Goal: Task Accomplishment & Management: Complete application form

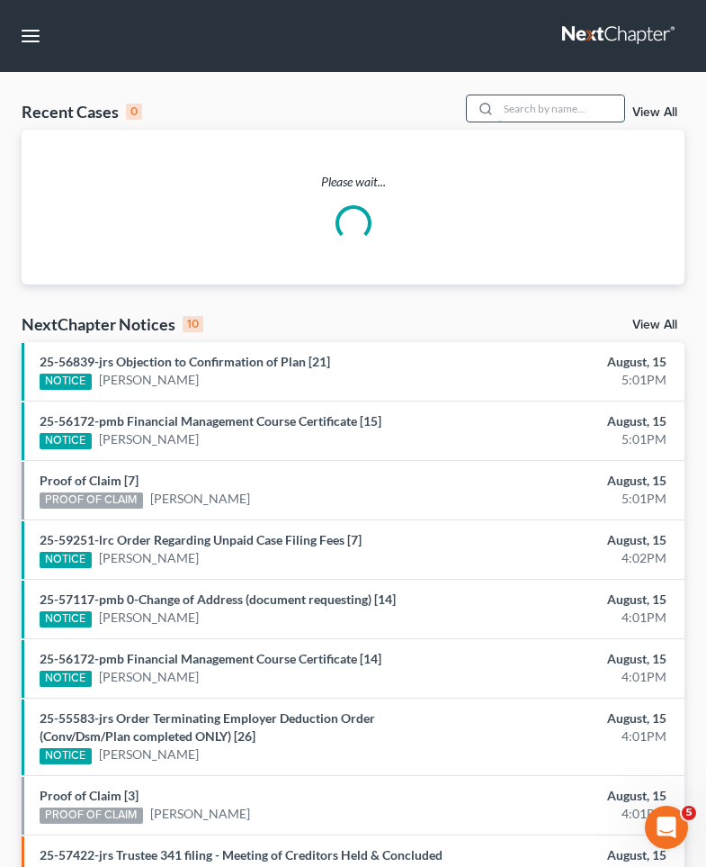
click at [581, 111] on input "search" at bounding box center [561, 108] width 126 height 26
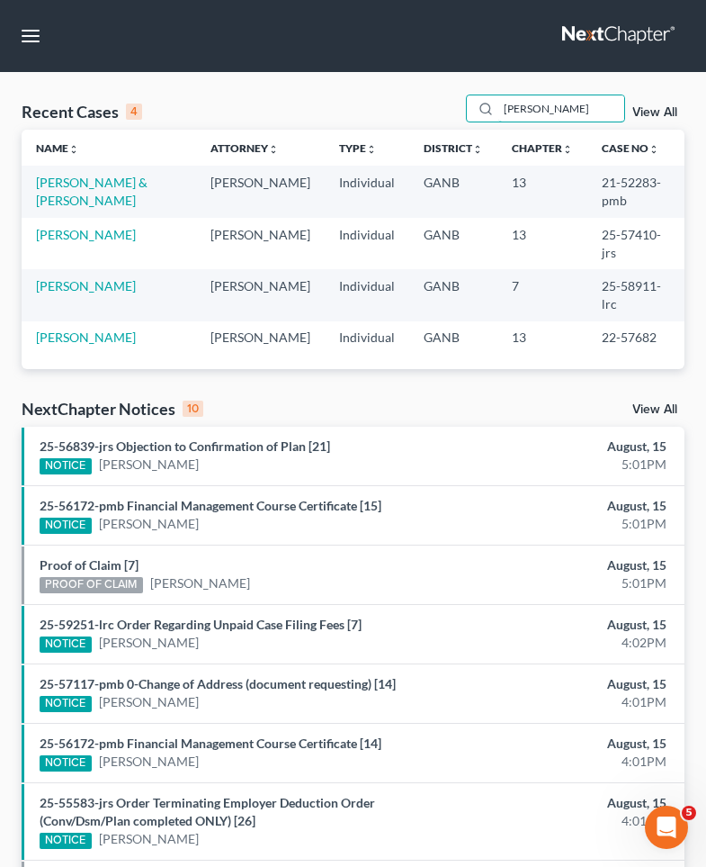
type input "[PERSON_NAME]"
drag, startPoint x: 518, startPoint y: 137, endPoint x: 69, endPoint y: 308, distance: 480.4
click at [69, 293] on link "[PERSON_NAME]" at bounding box center [86, 285] width 100 height 15
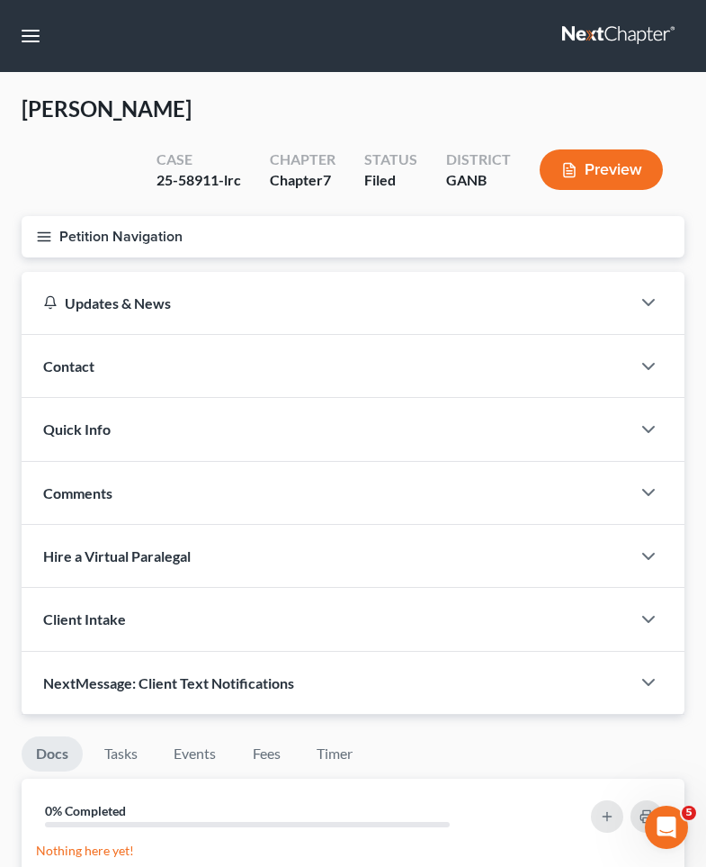
click at [34, 229] on button "Petition Navigation" at bounding box center [353, 236] width 663 height 41
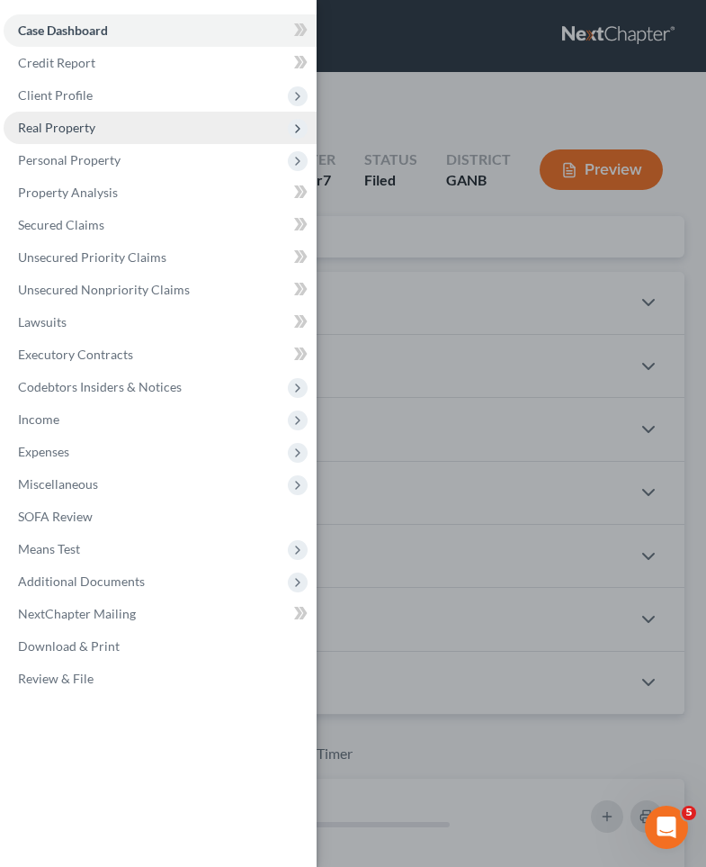
click at [50, 139] on span "Real Property" at bounding box center [160, 128] width 313 height 32
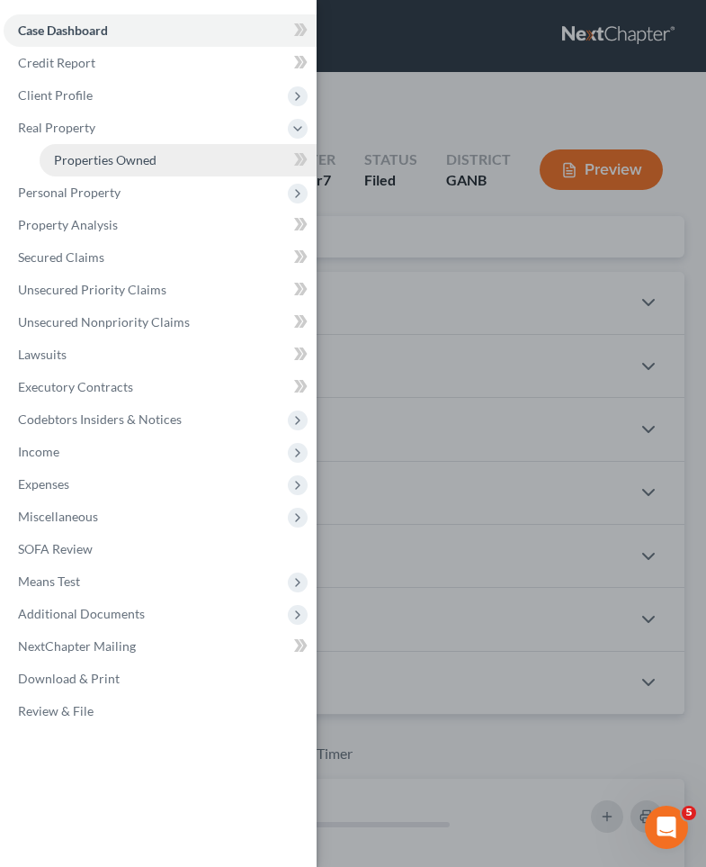
click at [54, 160] on span "Properties Owned" at bounding box center [105, 159] width 103 height 15
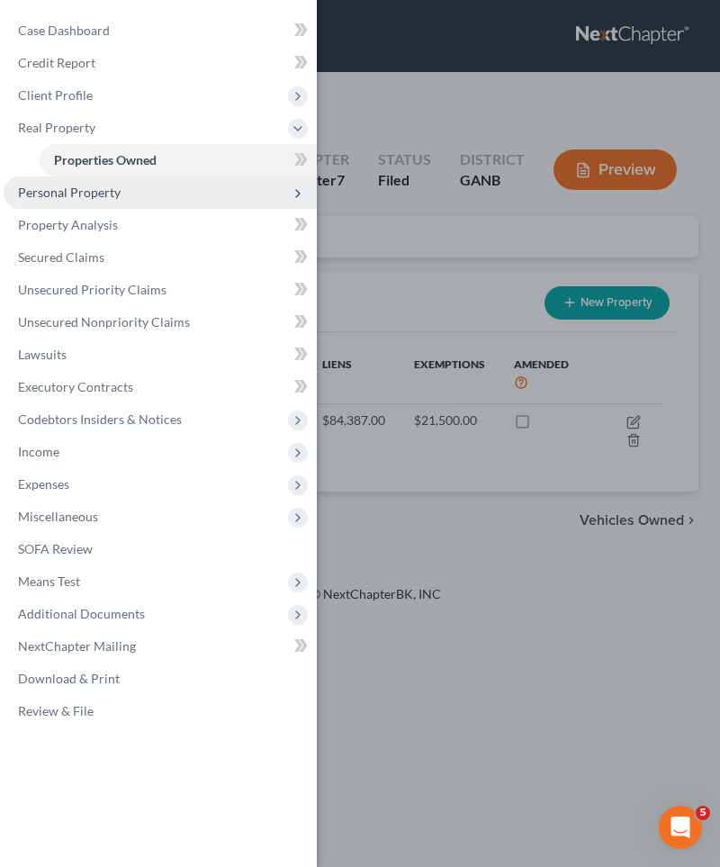
click at [58, 190] on span "Personal Property" at bounding box center [69, 191] width 103 height 15
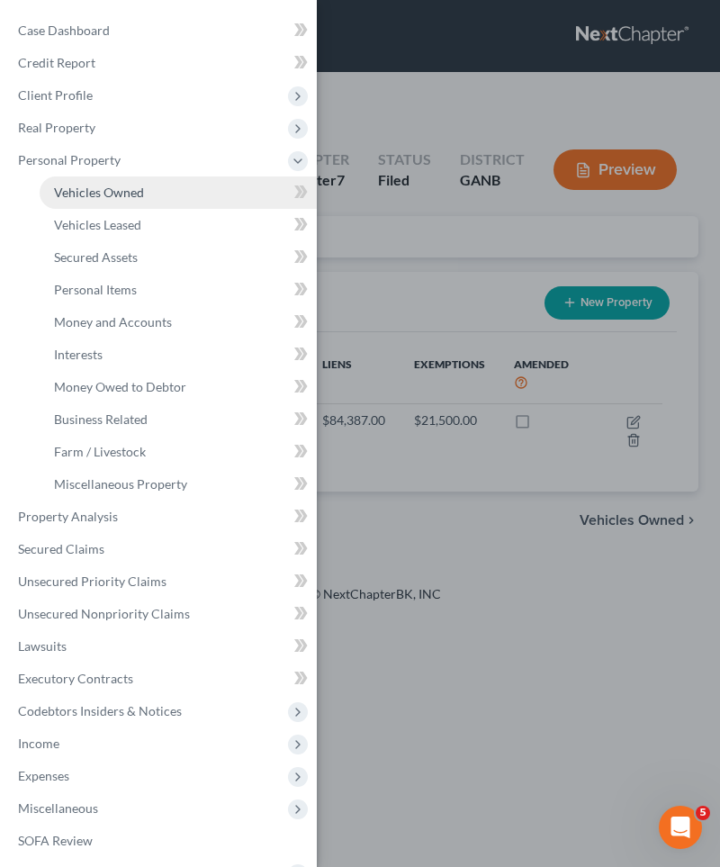
click at [75, 190] on span "Vehicles Owned" at bounding box center [99, 191] width 90 height 15
click at [539, 175] on div "Case Dashboard Payments Invoices Payments Payments Credit Report Client Profile" at bounding box center [360, 433] width 720 height 867
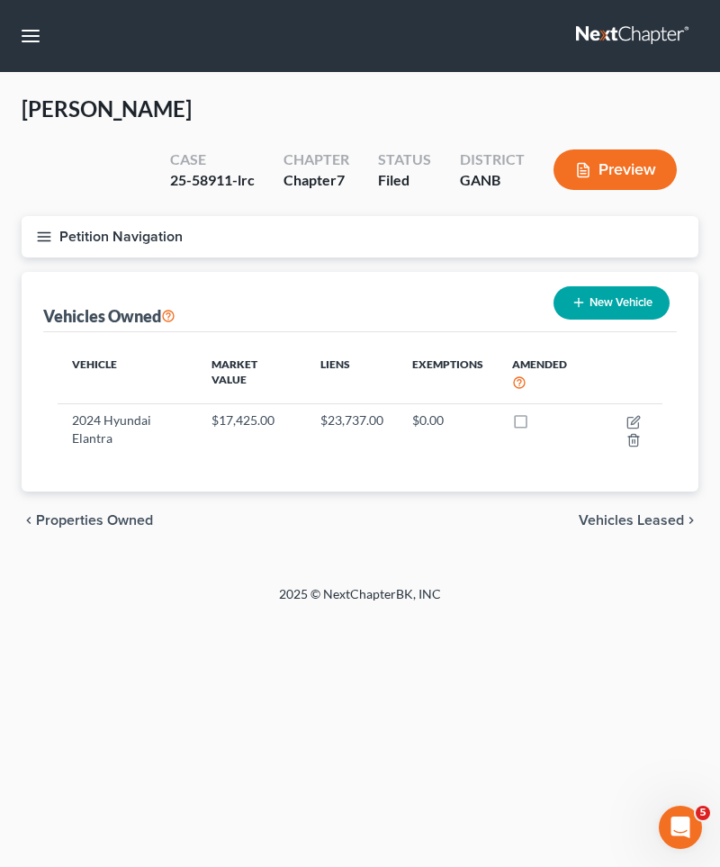
click at [40, 229] on icon "button" at bounding box center [44, 237] width 16 height 16
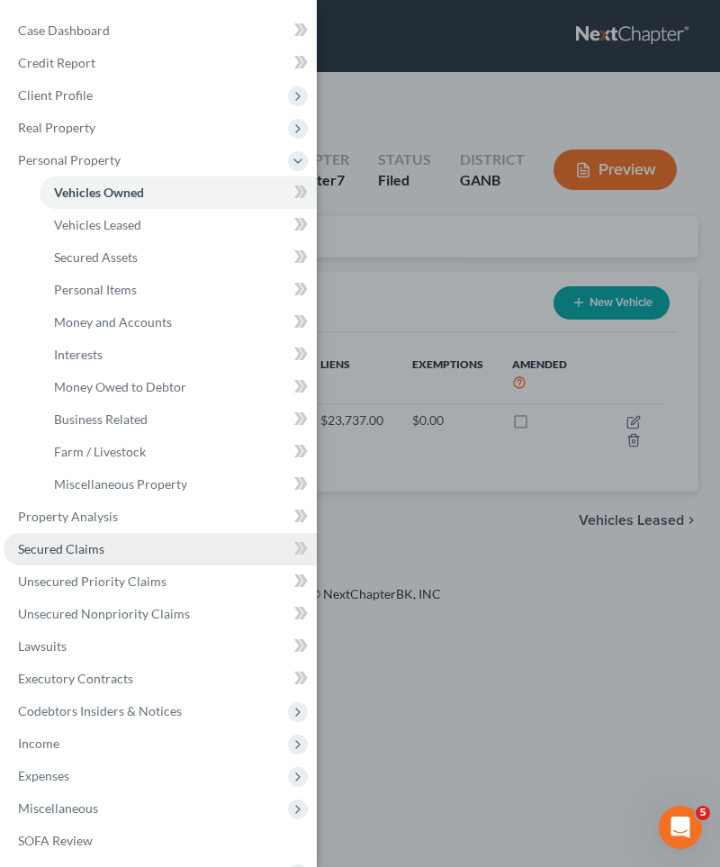
click at [101, 540] on link "Secured Claims" at bounding box center [160, 549] width 313 height 32
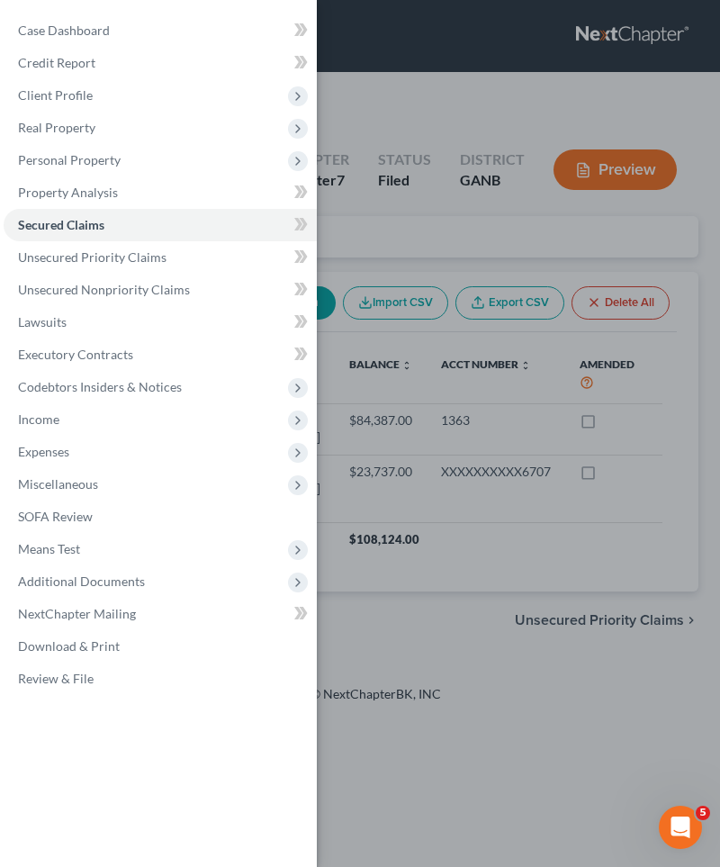
click at [453, 211] on div "Case Dashboard Payments Invoices Payments Payments Credit Report Client Profile" at bounding box center [360, 433] width 720 height 867
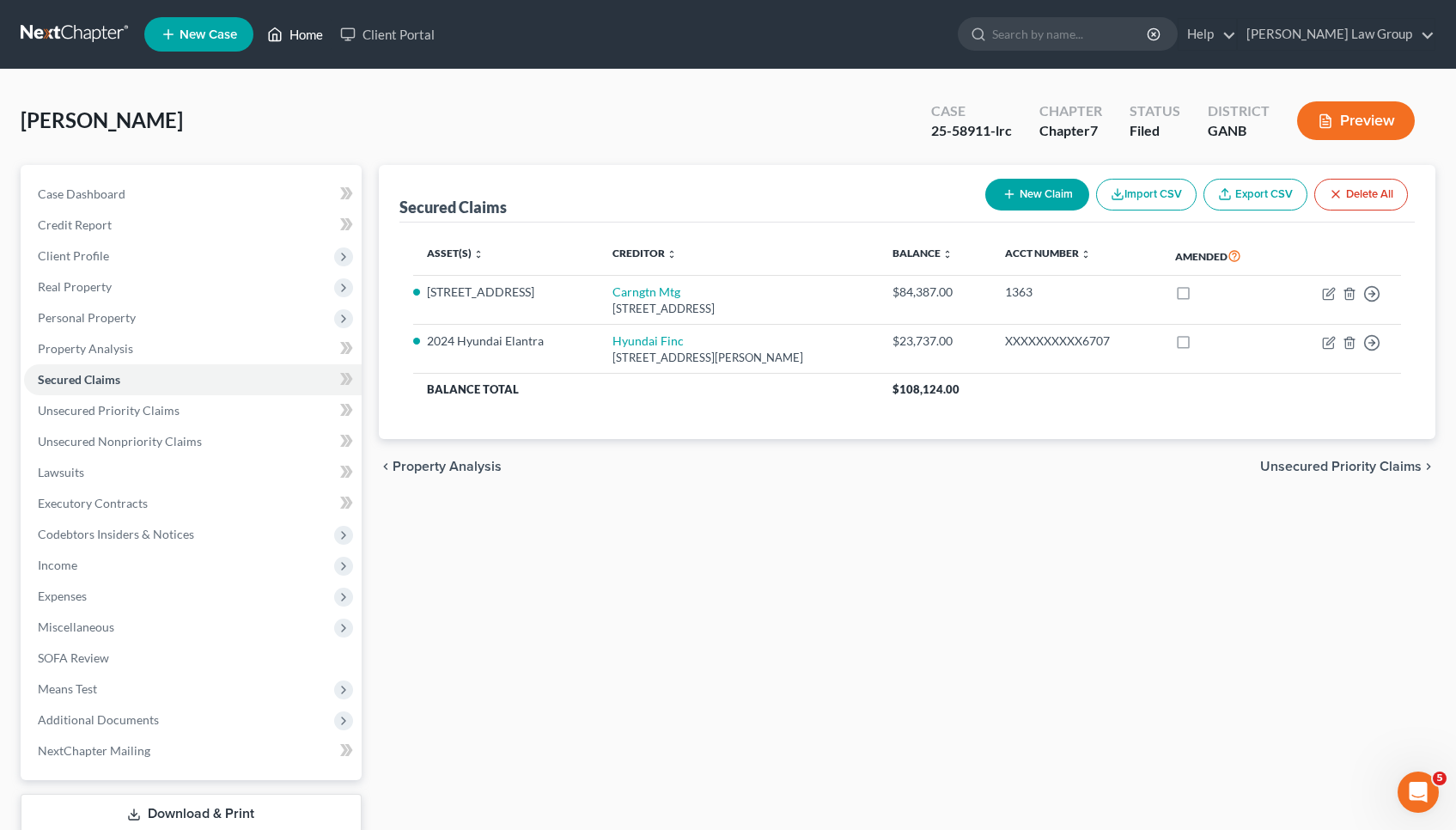
click at [299, 37] on link "Home" at bounding box center [295, 34] width 73 height 31
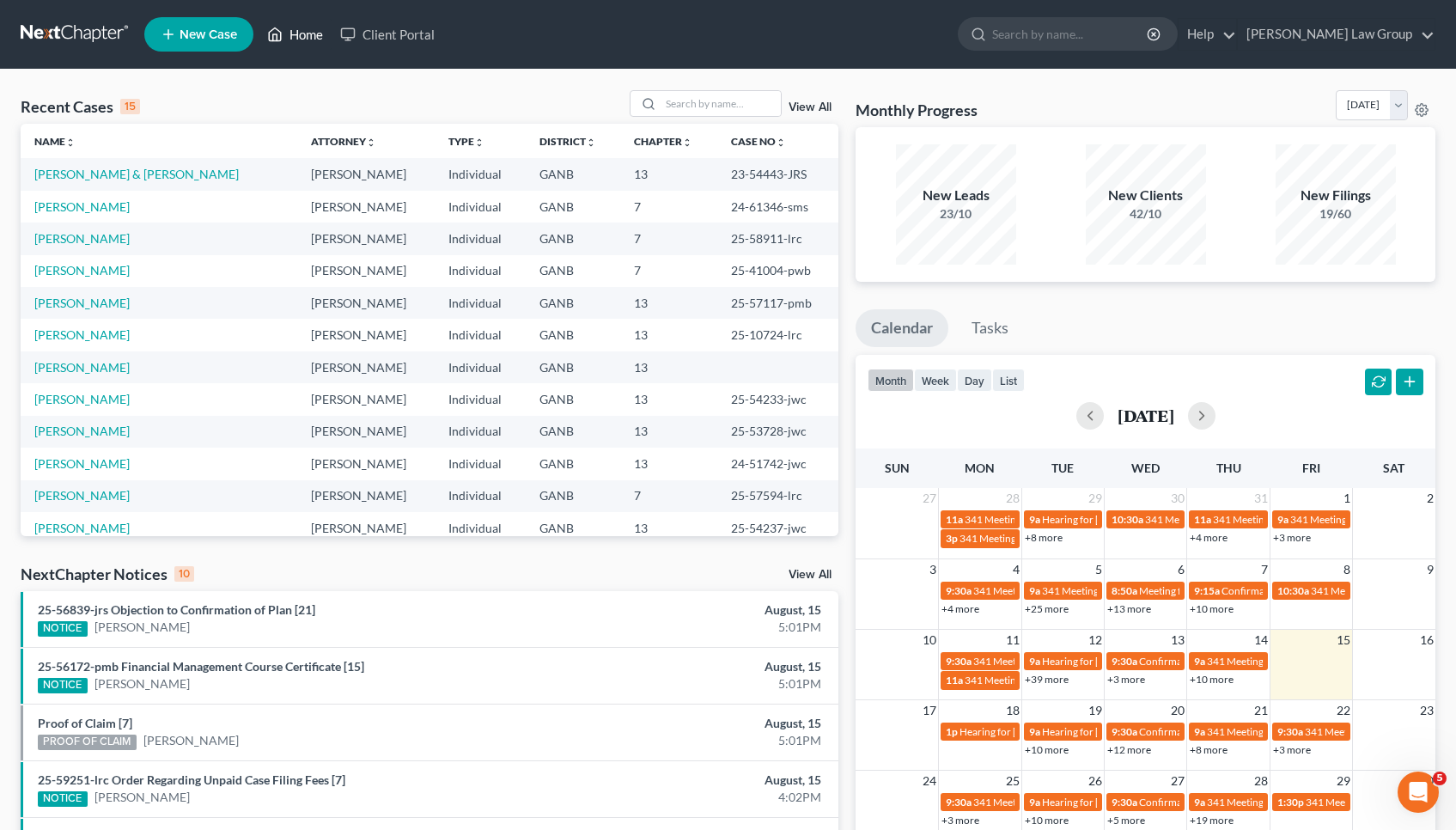
click at [294, 43] on link "Home" at bounding box center [295, 34] width 73 height 31
click at [686, 96] on input "search" at bounding box center [721, 103] width 120 height 25
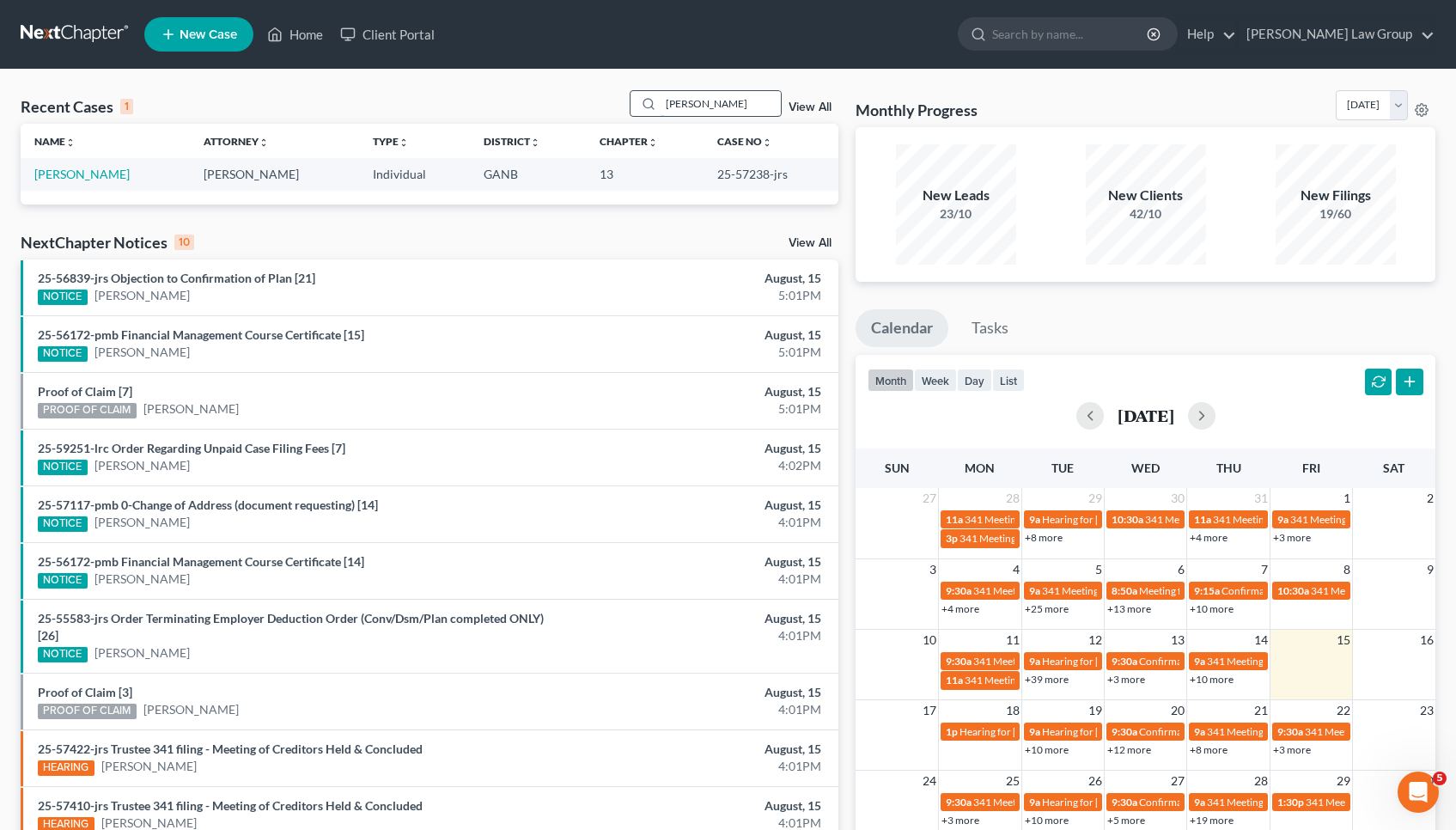
type input "[PERSON_NAME]"
drag, startPoint x: 702, startPoint y: 96, endPoint x: 97, endPoint y: 180, distance: 610.8
click at [97, 180] on link "[PERSON_NAME]" at bounding box center [82, 174] width 95 height 14
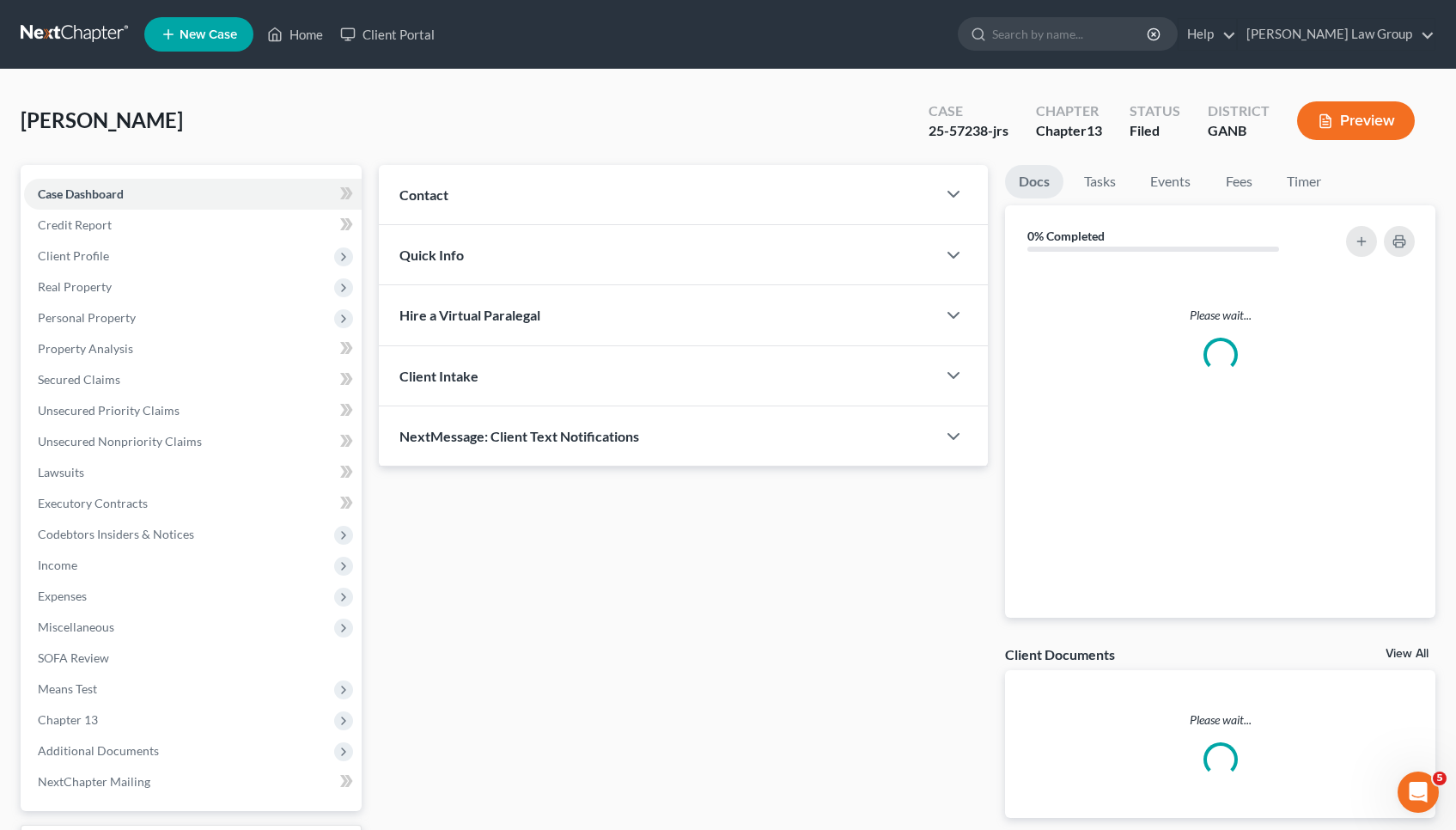
click at [92, 173] on div "Case Dashboard Payments Invoices Payments Payments Credit Report Client Profile…" at bounding box center [191, 488] width 341 height 647
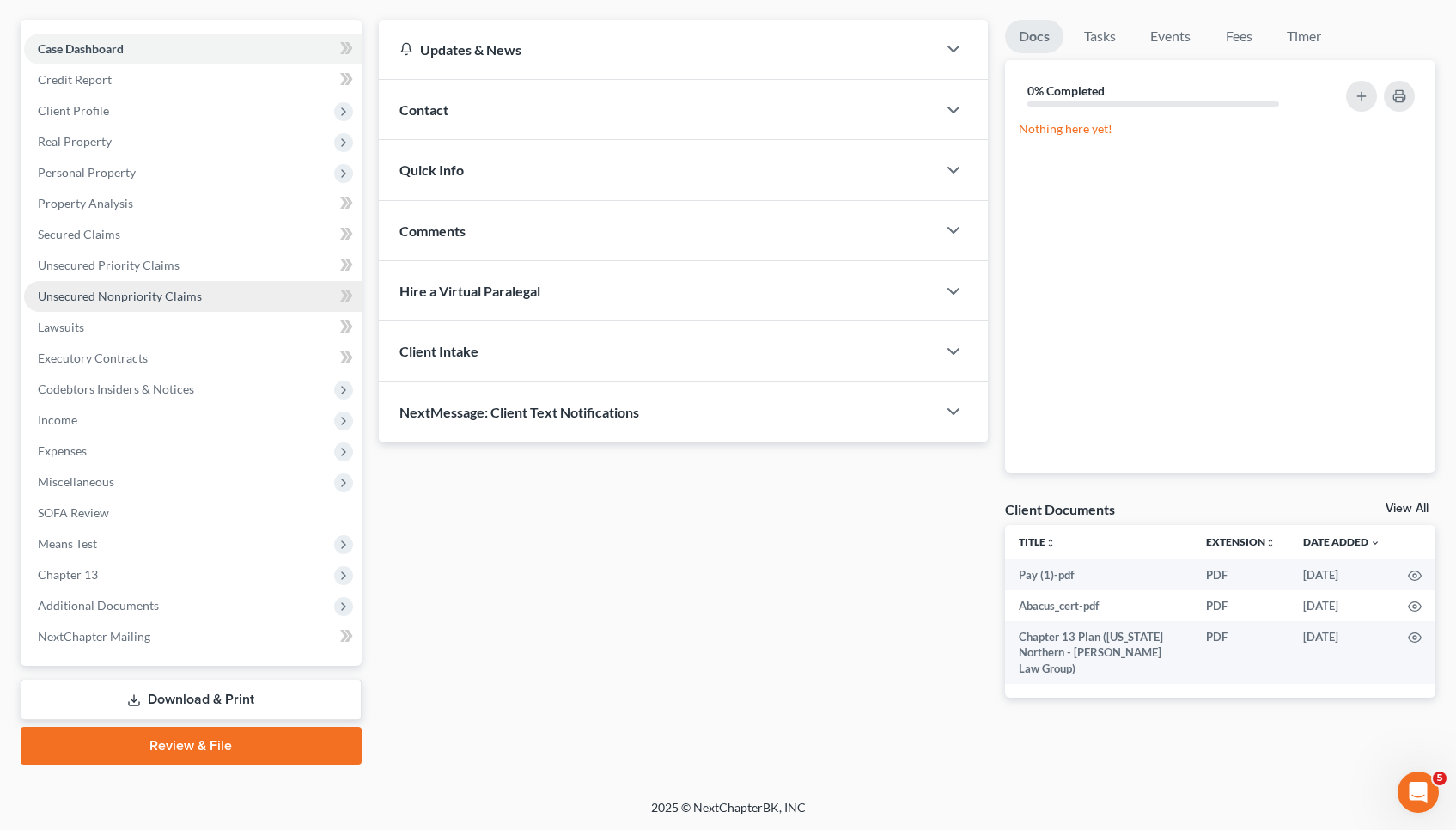
scroll to position [145, 0]
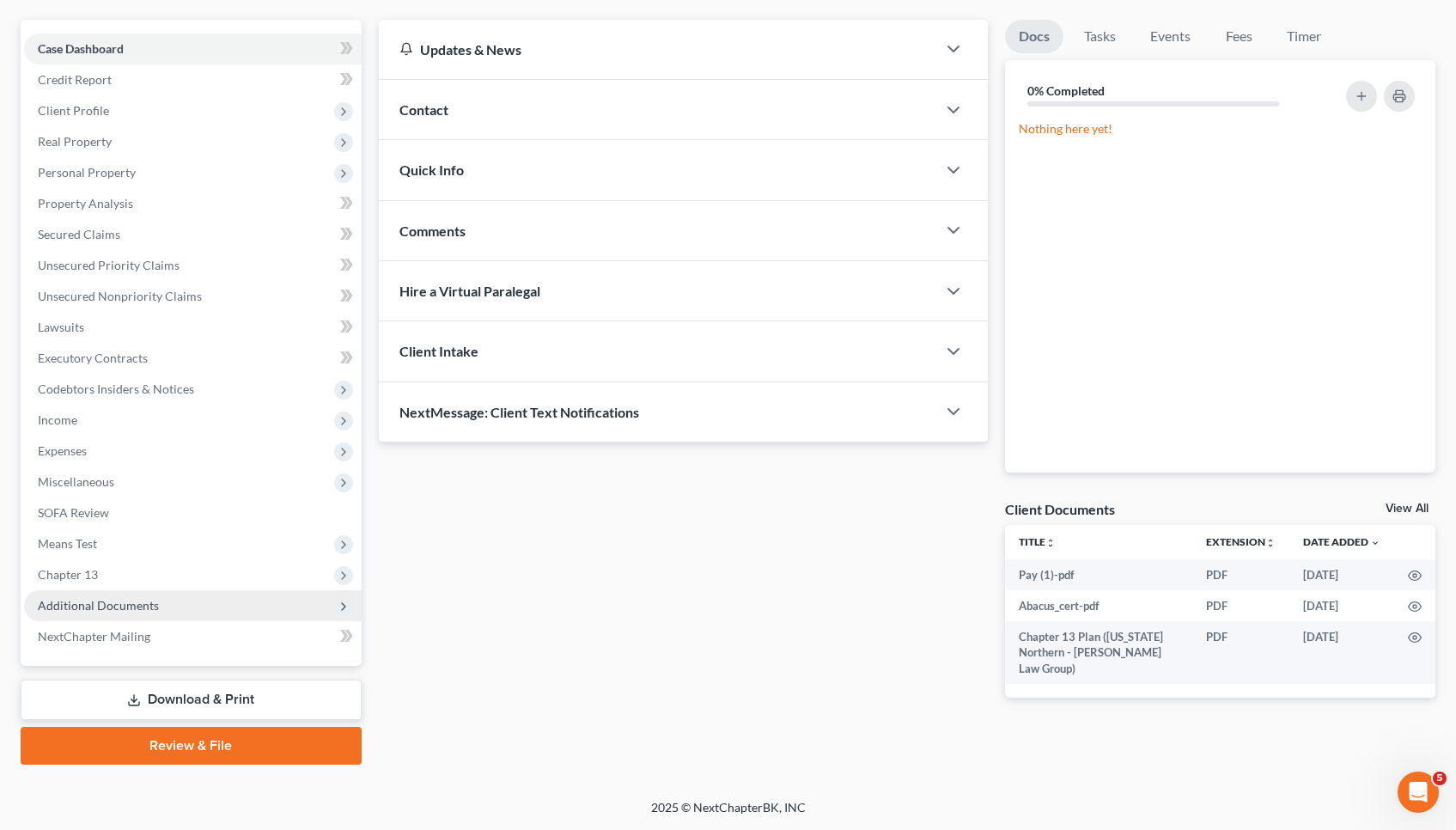
click at [196, 591] on span "Additional Documents" at bounding box center [193, 606] width 338 height 31
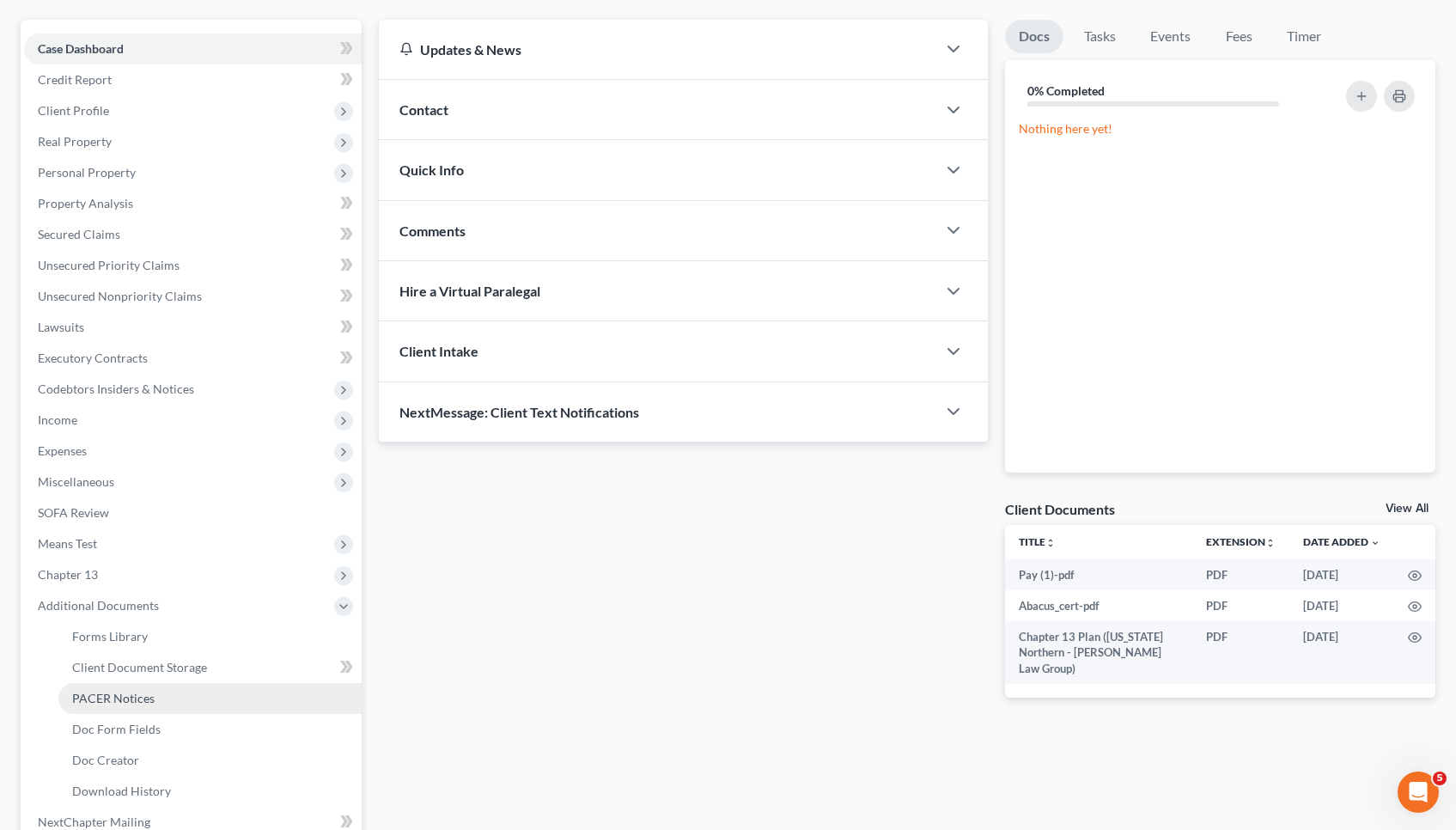
click at [161, 696] on link "PACER Notices" at bounding box center [210, 698] width 304 height 31
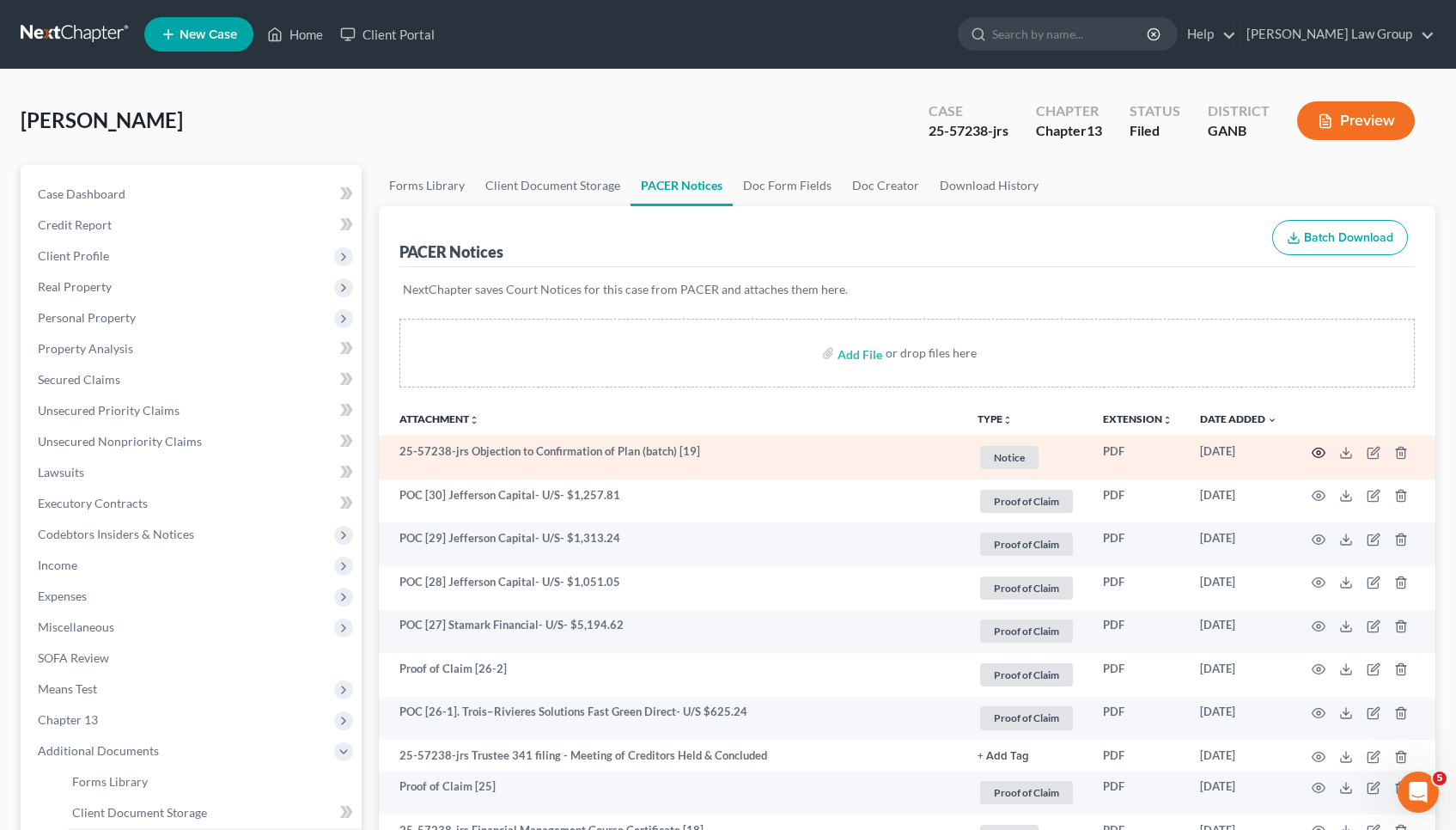
click at [686, 455] on circle "button" at bounding box center [1319, 453] width 4 height 4
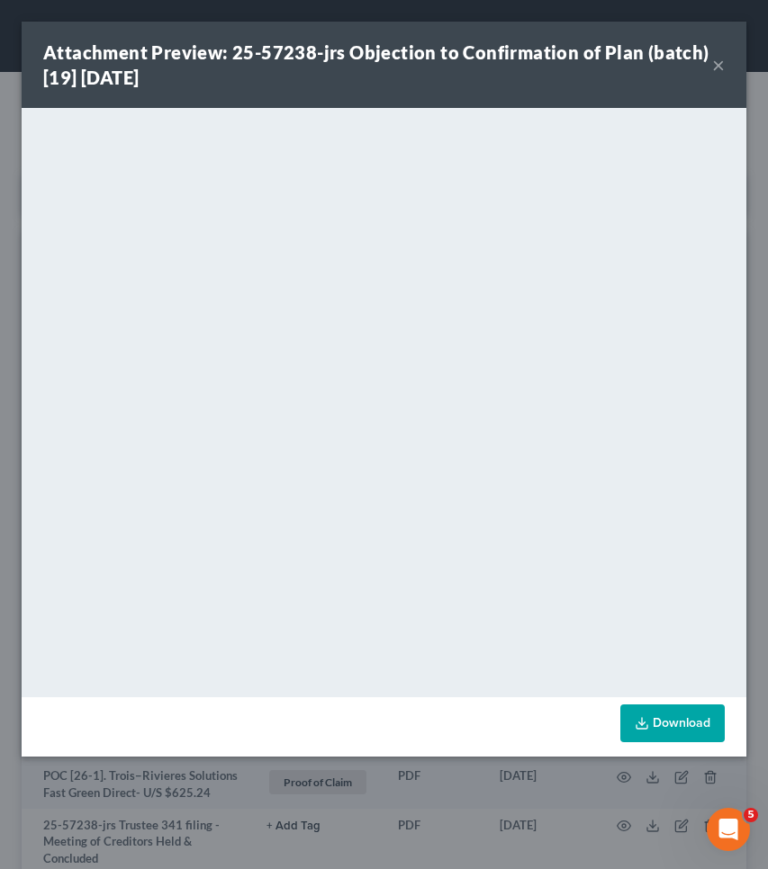
click at [719, 69] on button "×" at bounding box center [718, 65] width 13 height 22
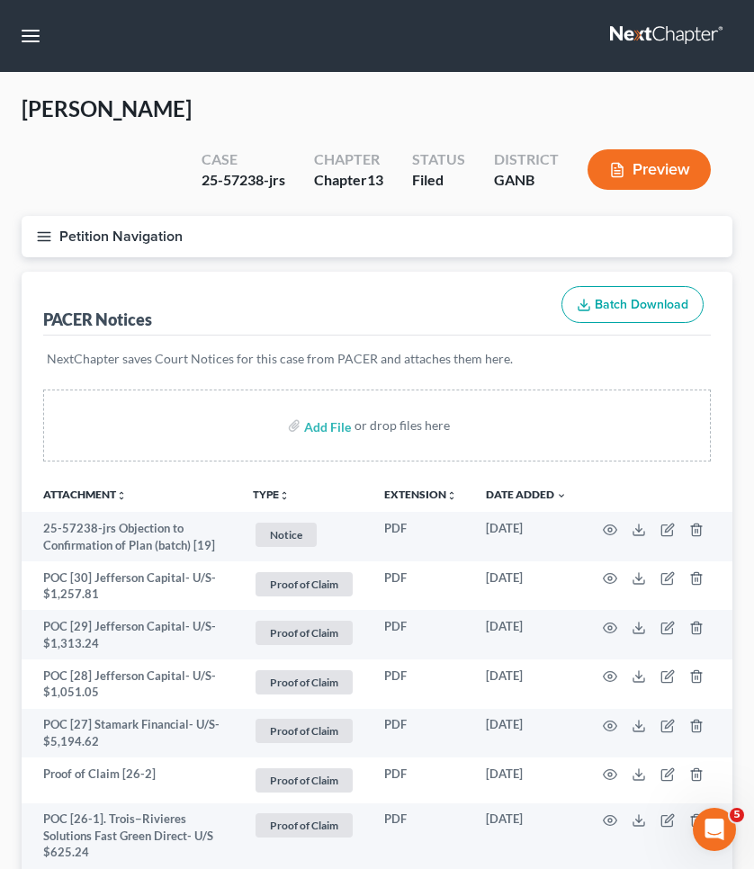
click at [90, 216] on button "Petition Navigation" at bounding box center [377, 236] width 711 height 41
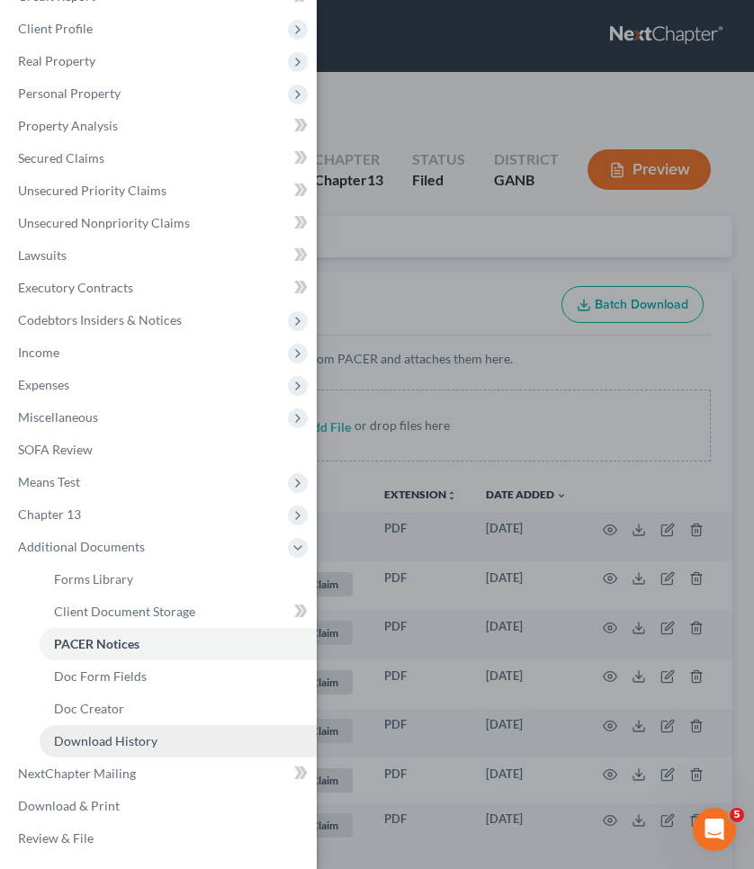
scroll to position [67, 0]
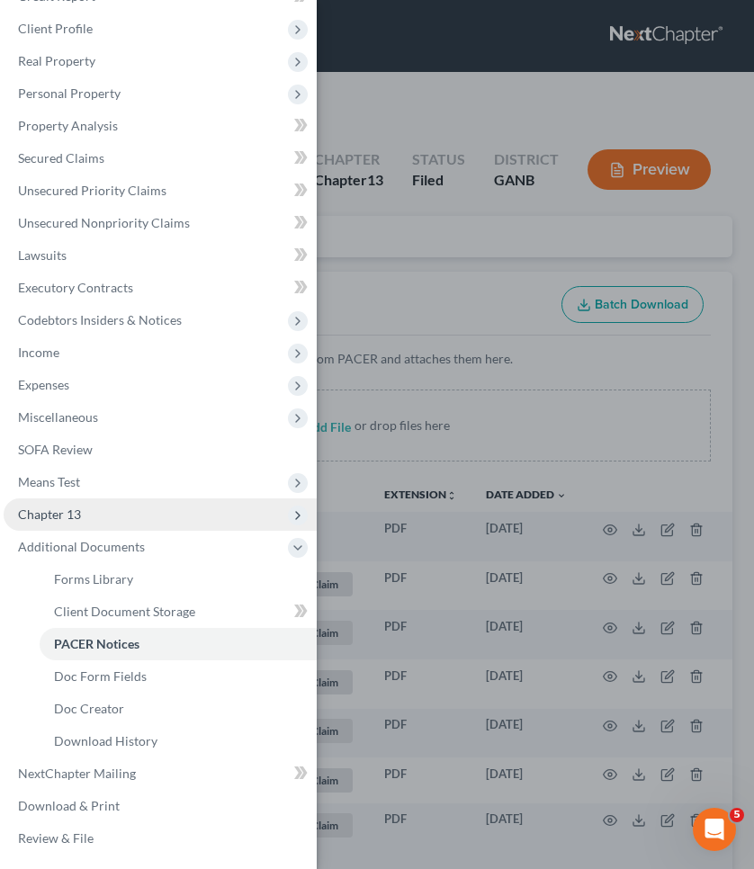
click at [133, 521] on span "Chapter 13" at bounding box center [160, 514] width 313 height 32
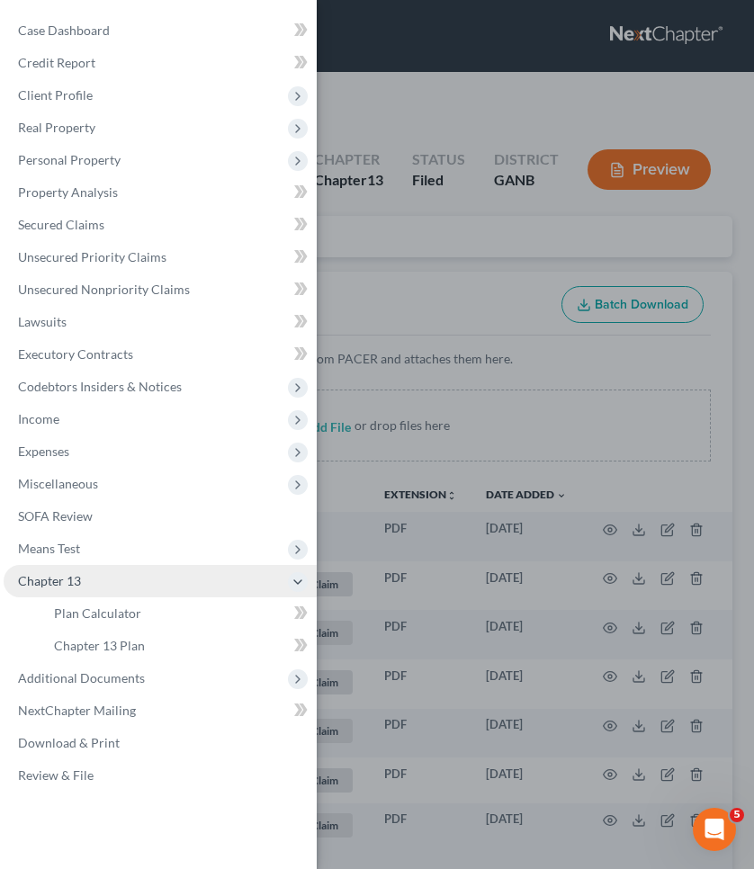
scroll to position [0, 0]
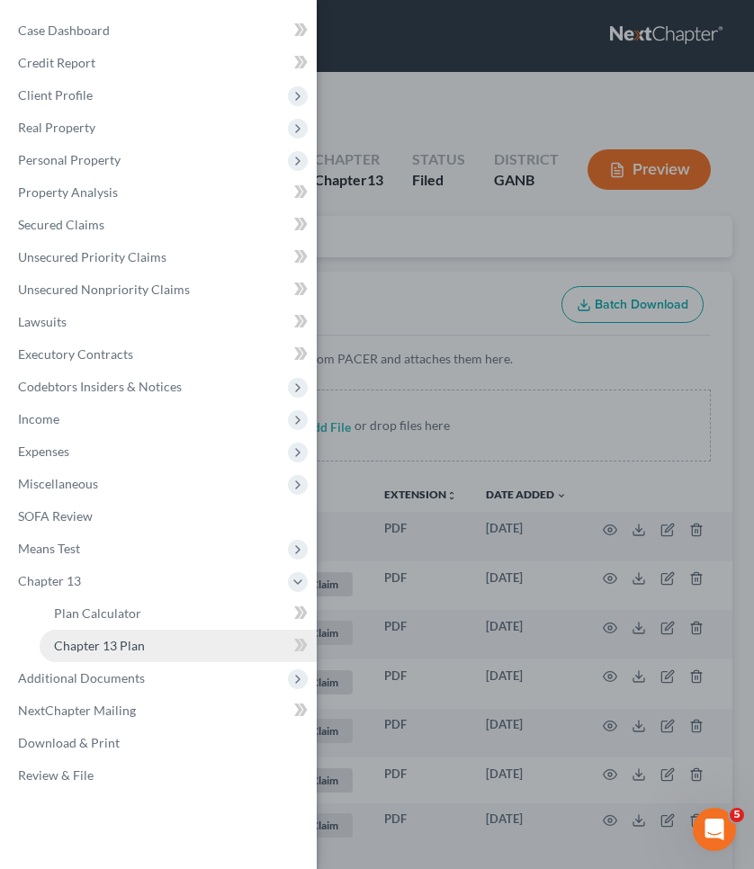
click at [128, 648] on span "Chapter 13 Plan" at bounding box center [99, 645] width 91 height 15
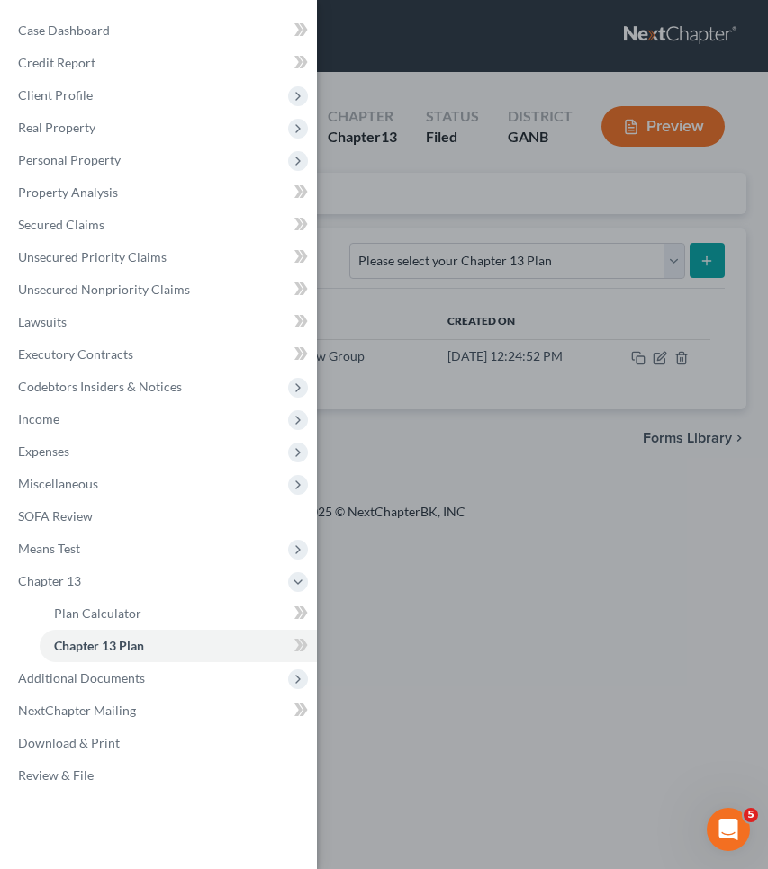
click at [636, 357] on div "Case Dashboard Payments Invoices Payments Payments Credit Report Client Profile" at bounding box center [384, 434] width 768 height 869
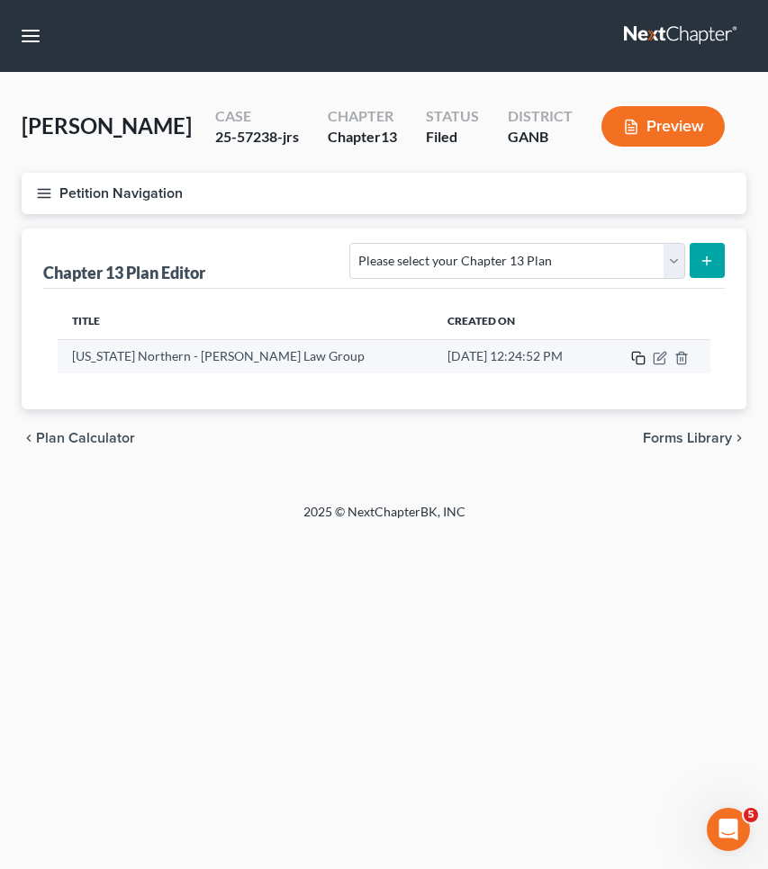
click at [637, 356] on rect "button" at bounding box center [640, 360] width 8 height 8
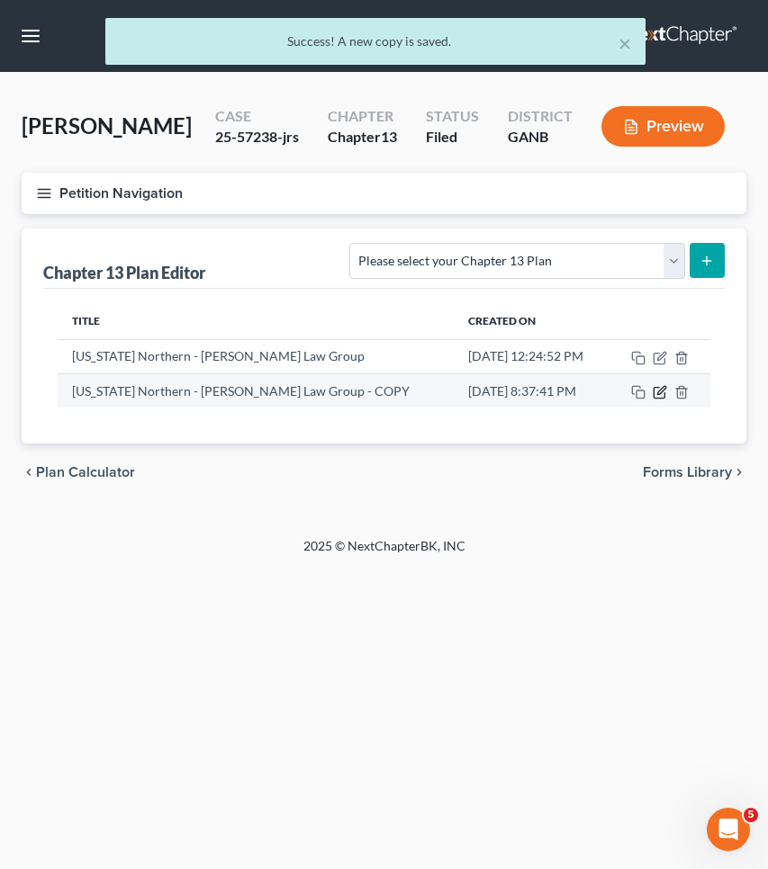
click at [663, 394] on icon "button" at bounding box center [659, 392] width 14 height 14
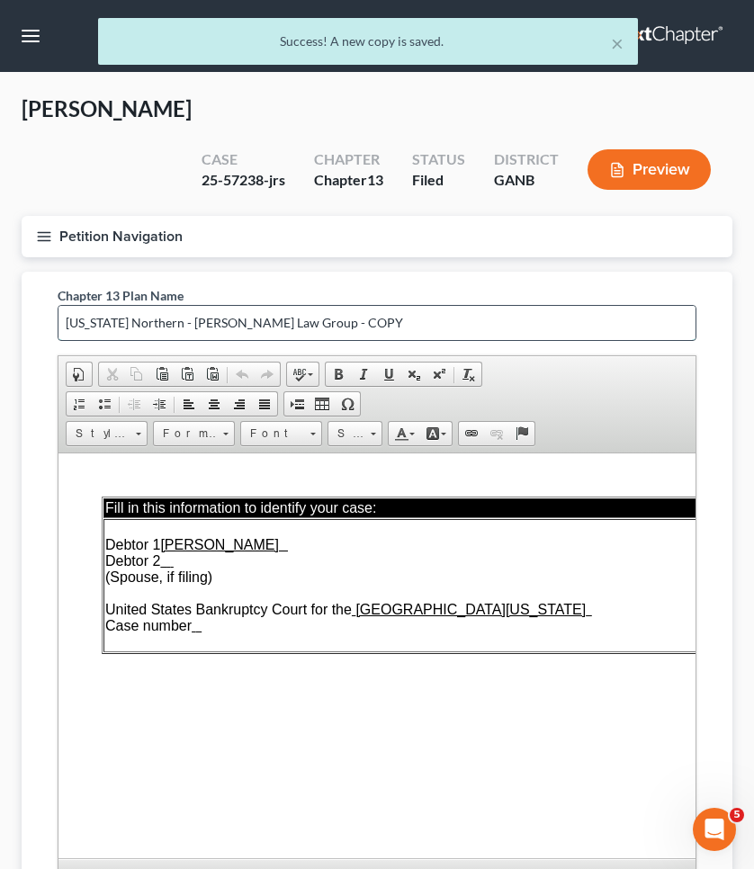
click at [374, 306] on input "[US_STATE] Northern - [PERSON_NAME] Law Group - COPY" at bounding box center [376, 323] width 637 height 34
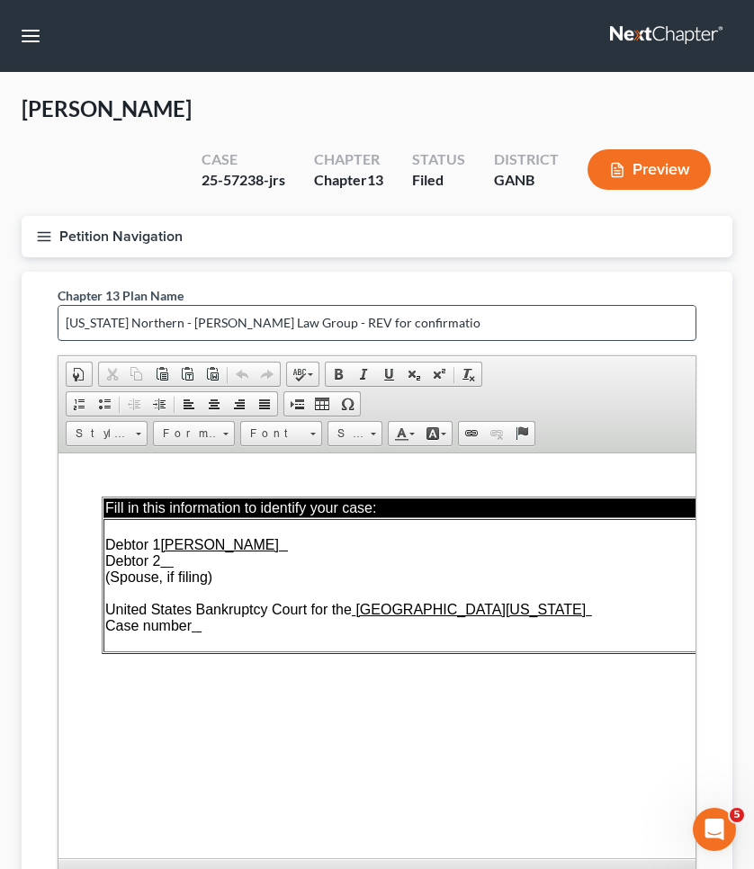
type input "[US_STATE] Northern - [PERSON_NAME] Law Group - REV for confirmation"
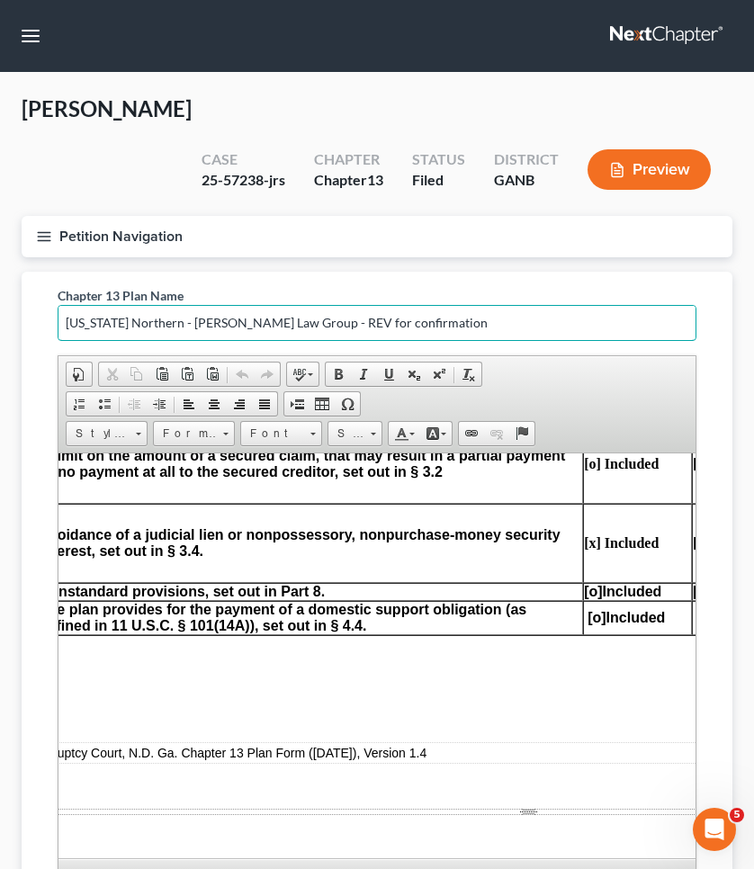
scroll to position [1196, 104]
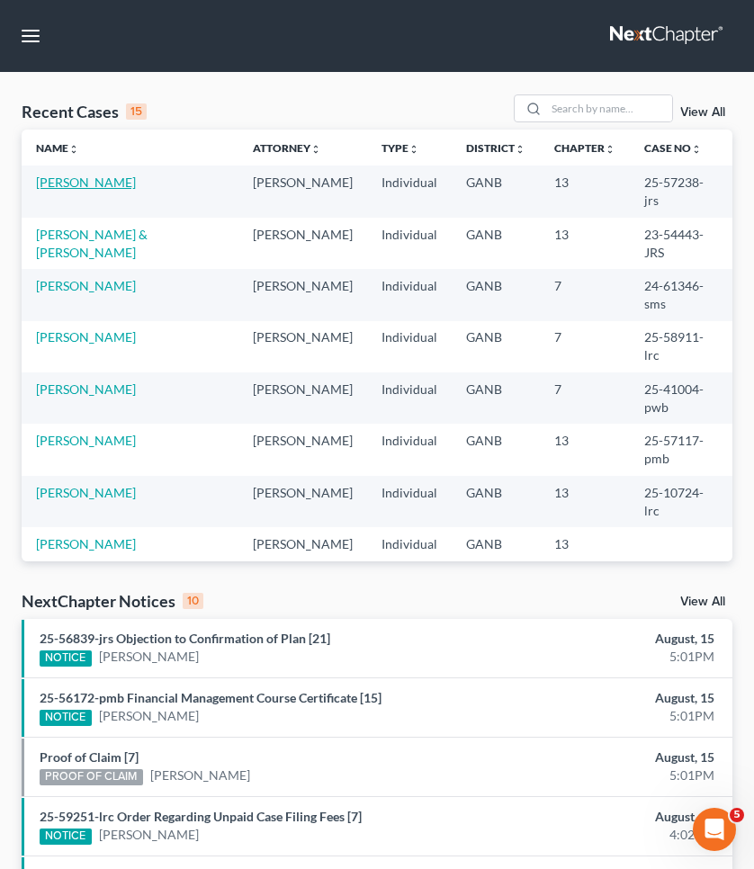
click at [100, 180] on link "[PERSON_NAME]" at bounding box center [86, 182] width 100 height 15
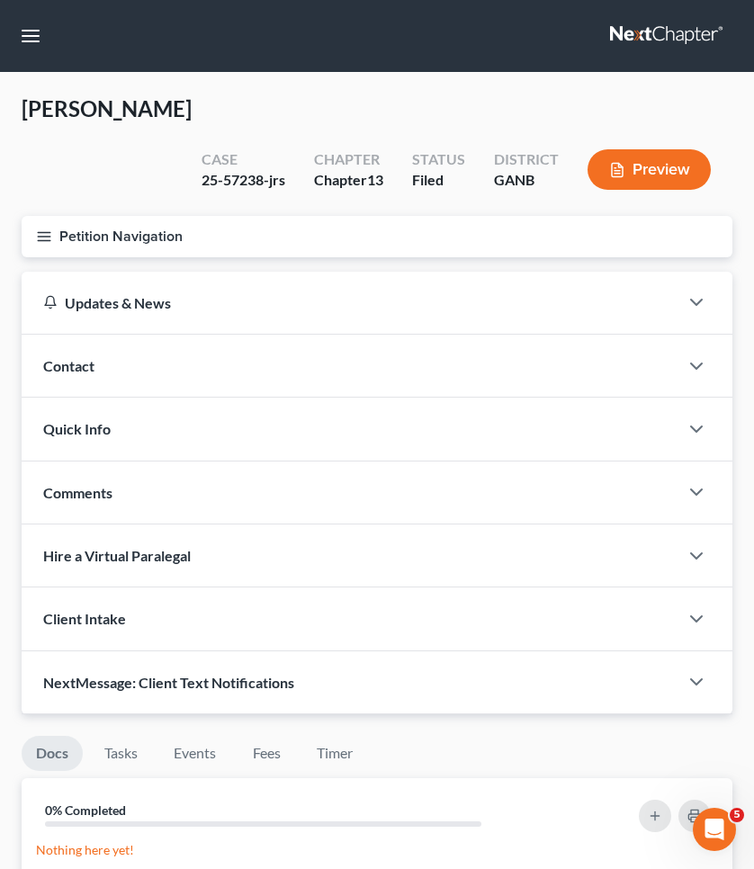
click at [102, 216] on button "Petition Navigation" at bounding box center [377, 236] width 711 height 41
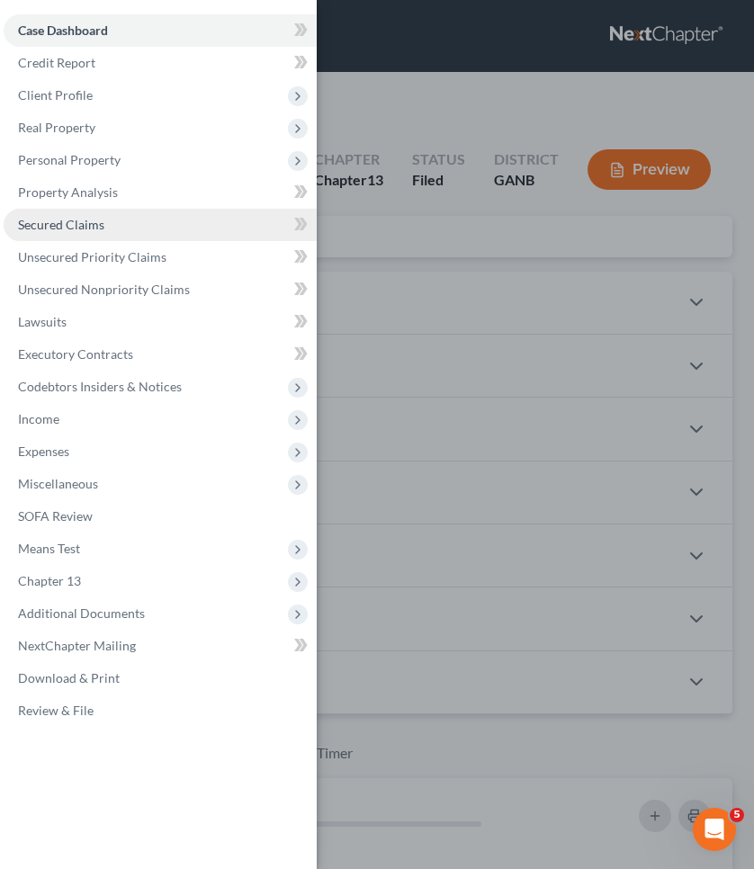
click at [73, 224] on span "Secured Claims" at bounding box center [61, 224] width 86 height 15
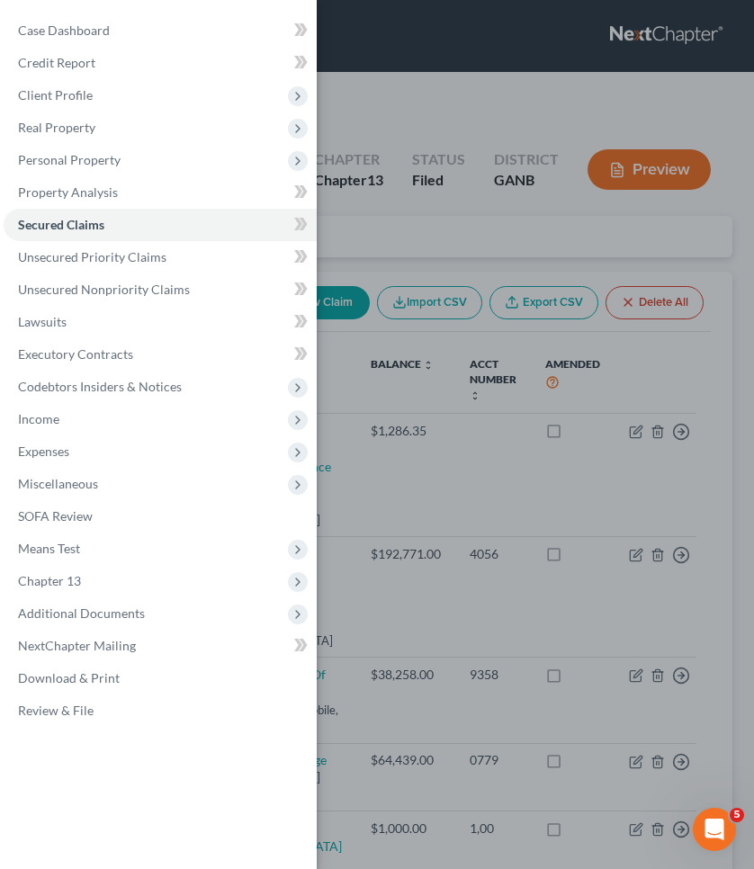
click at [476, 205] on div "Case Dashboard Payments Invoices Payments Payments Credit Report Client Profile" at bounding box center [377, 434] width 754 height 869
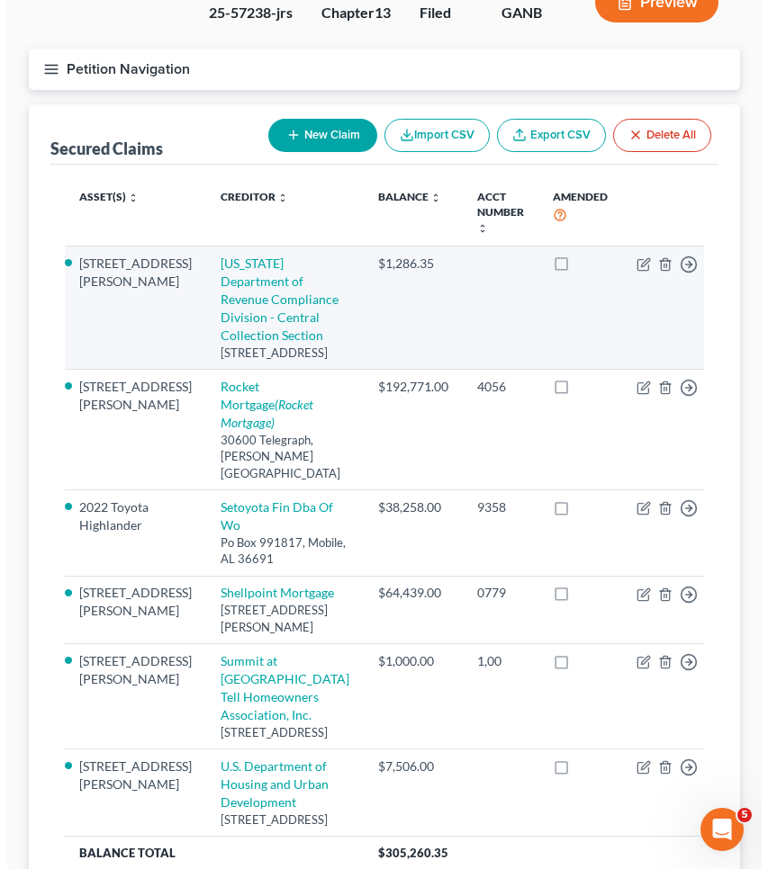
scroll to position [170, 0]
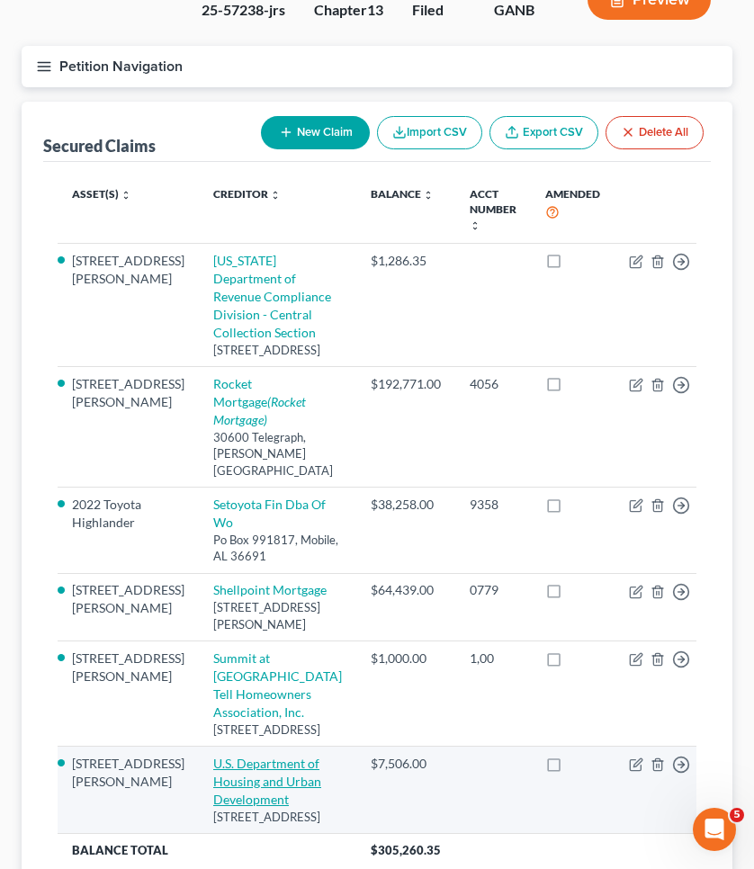
click at [267, 756] on link "U.S. Department of Housing and Urban Development" at bounding box center [267, 781] width 108 height 51
select select "10"
select select "2"
select select "0"
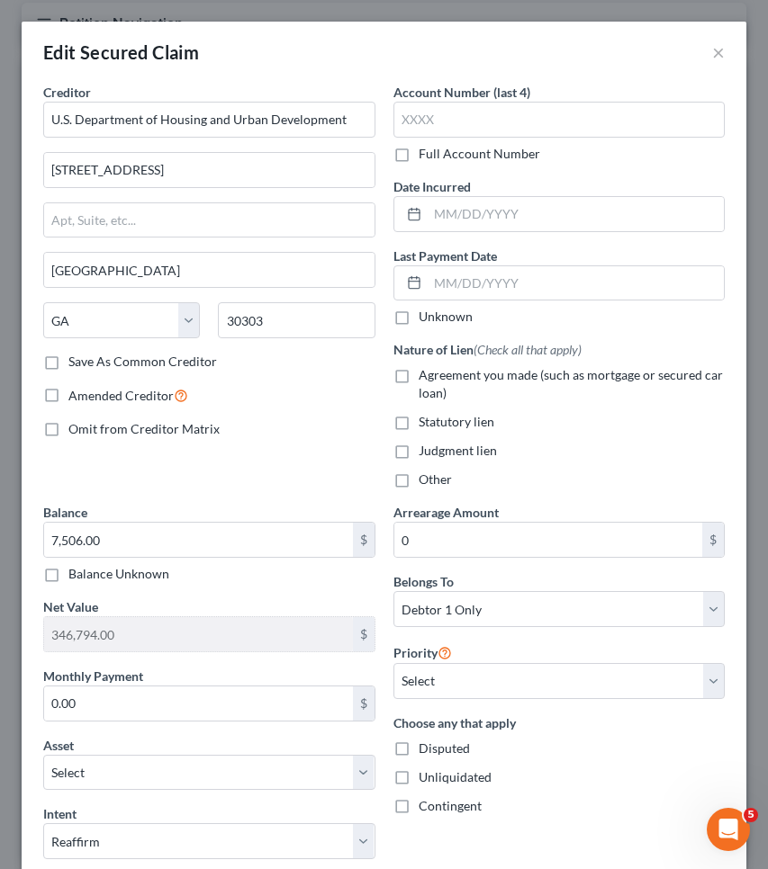
scroll to position [0, 0]
click at [712, 54] on button "×" at bounding box center [718, 52] width 13 height 22
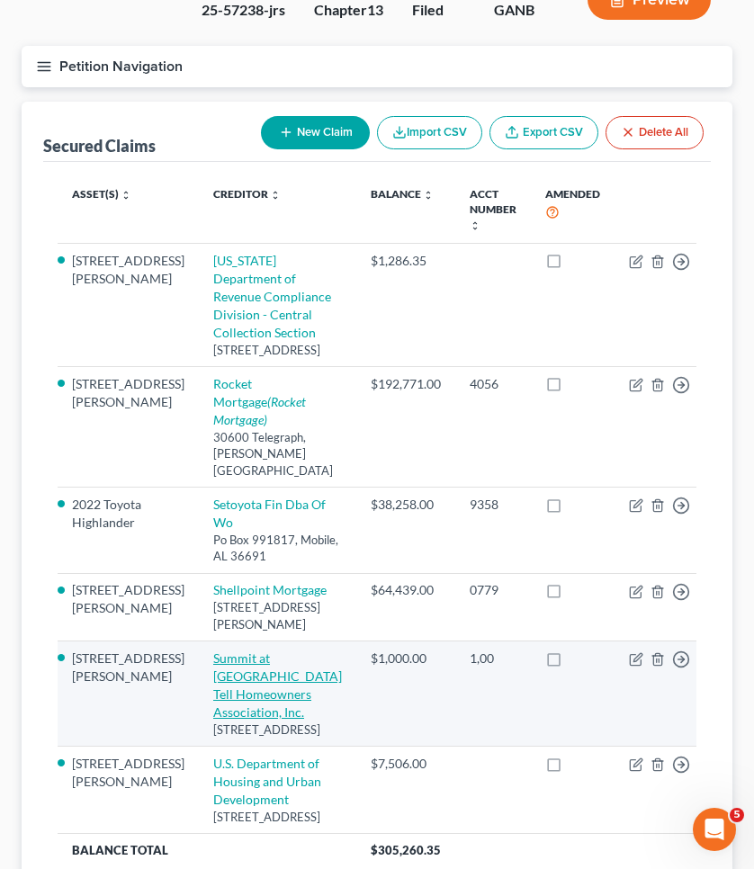
click at [256, 651] on link "Summit at Stonewall Tell Homeowners Association, Inc." at bounding box center [277, 685] width 129 height 69
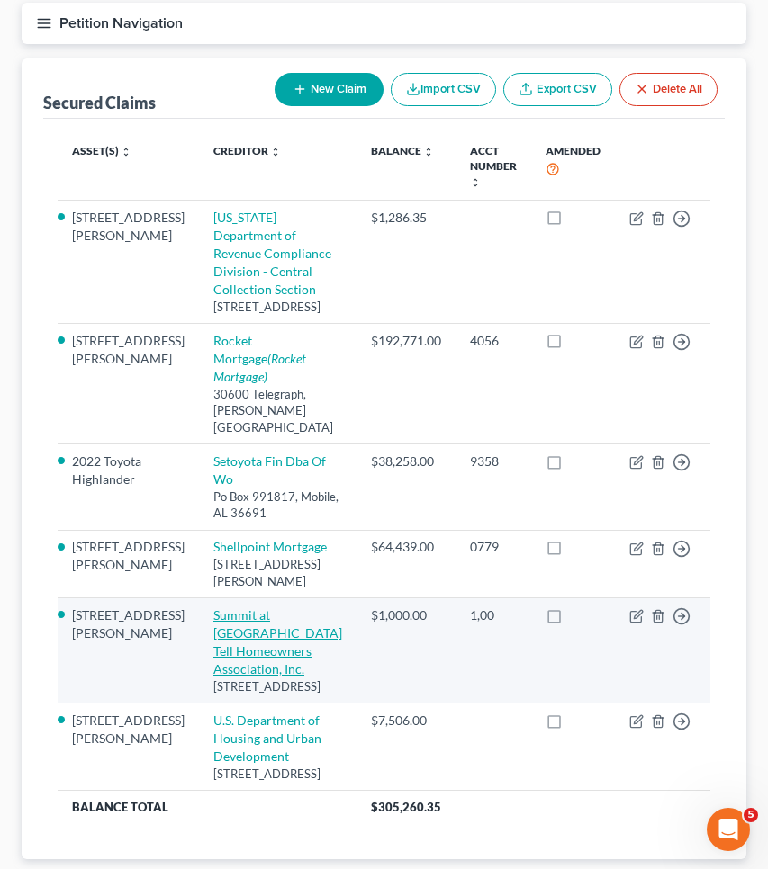
select select "10"
select select "2"
select select "0"
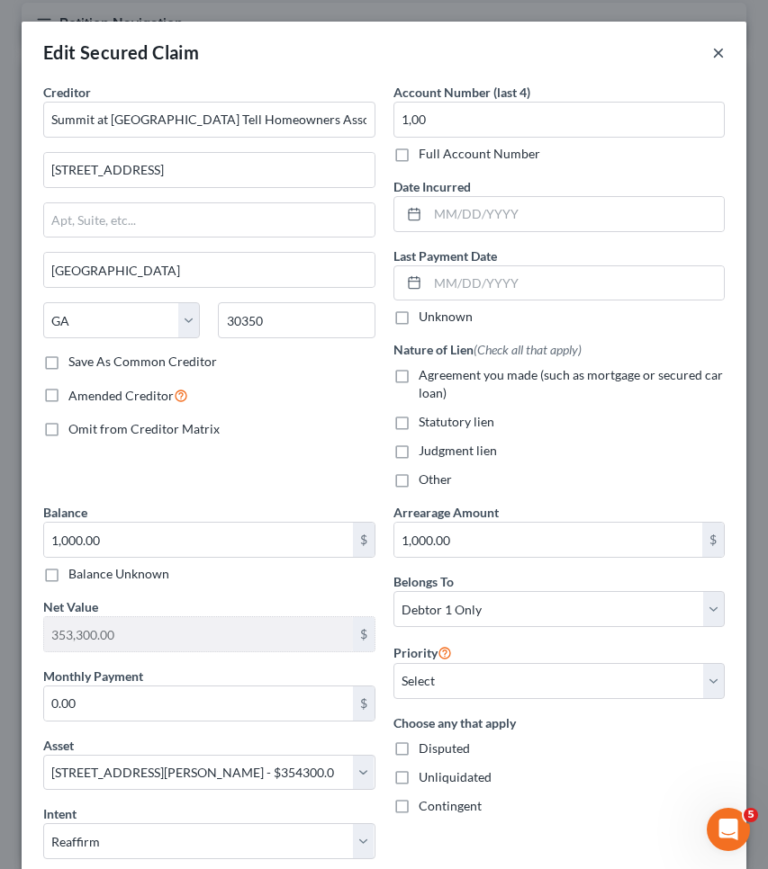
click at [712, 49] on button "×" at bounding box center [718, 52] width 13 height 22
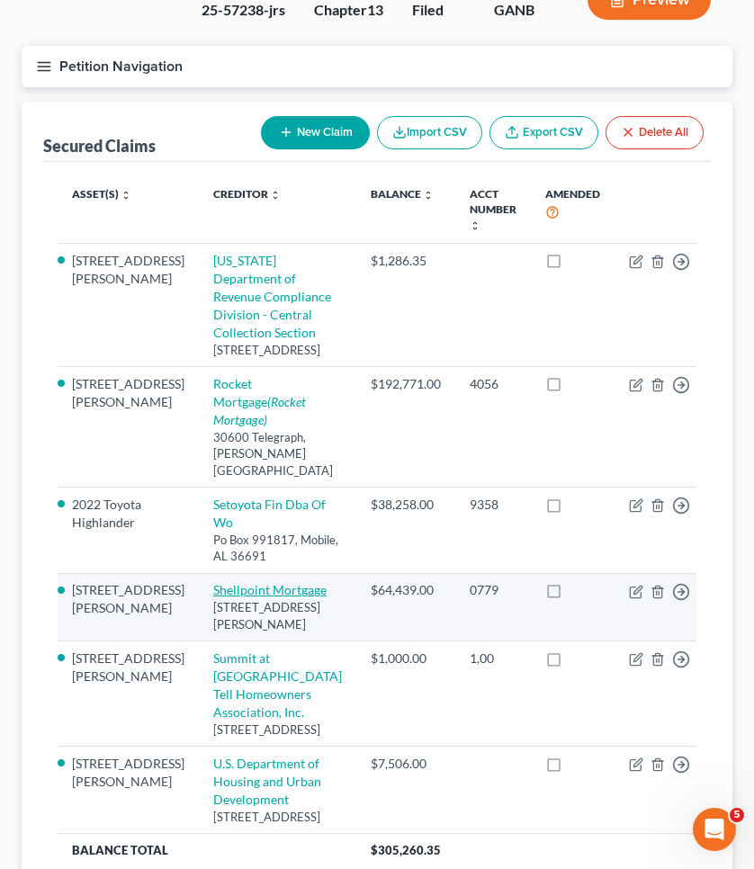
click at [220, 582] on link "Shellpoint Mortgage" at bounding box center [269, 589] width 113 height 15
select select "42"
select select "2"
select select "0"
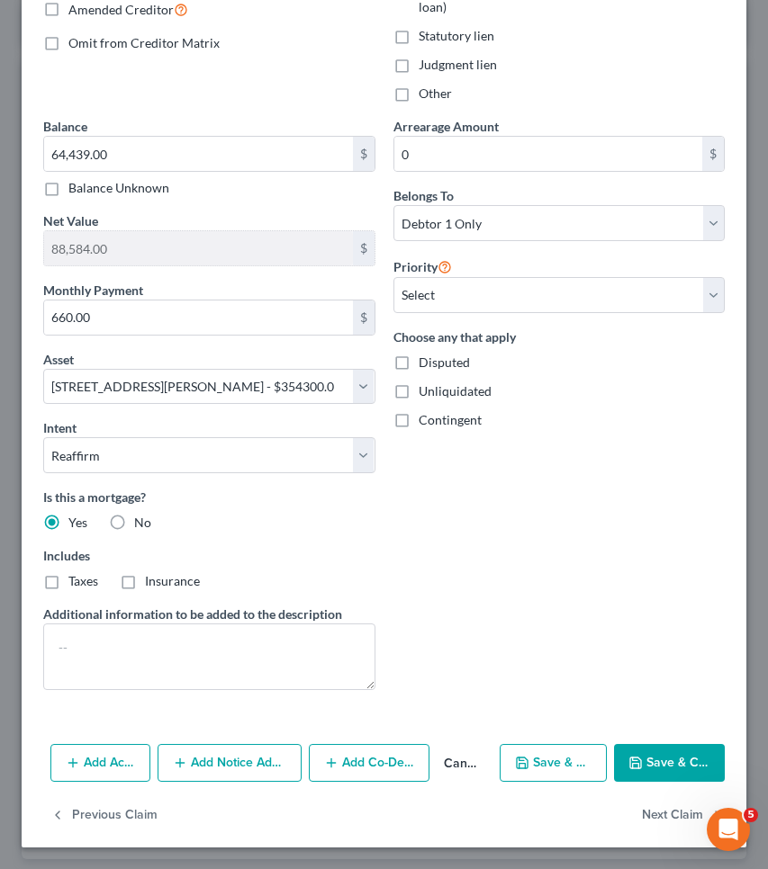
scroll to position [26, 0]
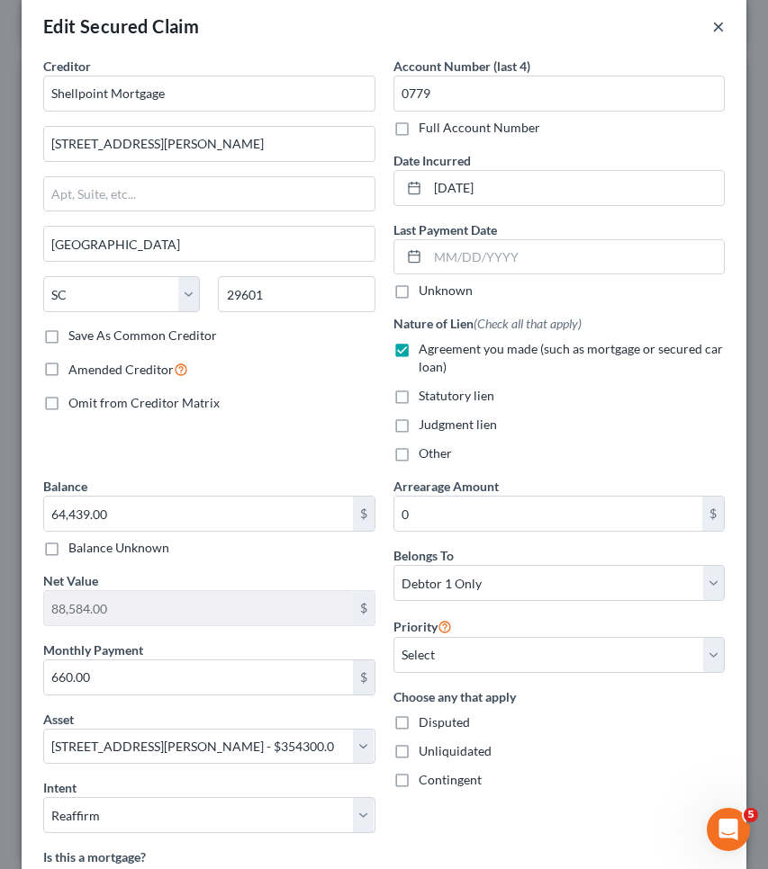
click at [712, 22] on button "×" at bounding box center [718, 26] width 13 height 22
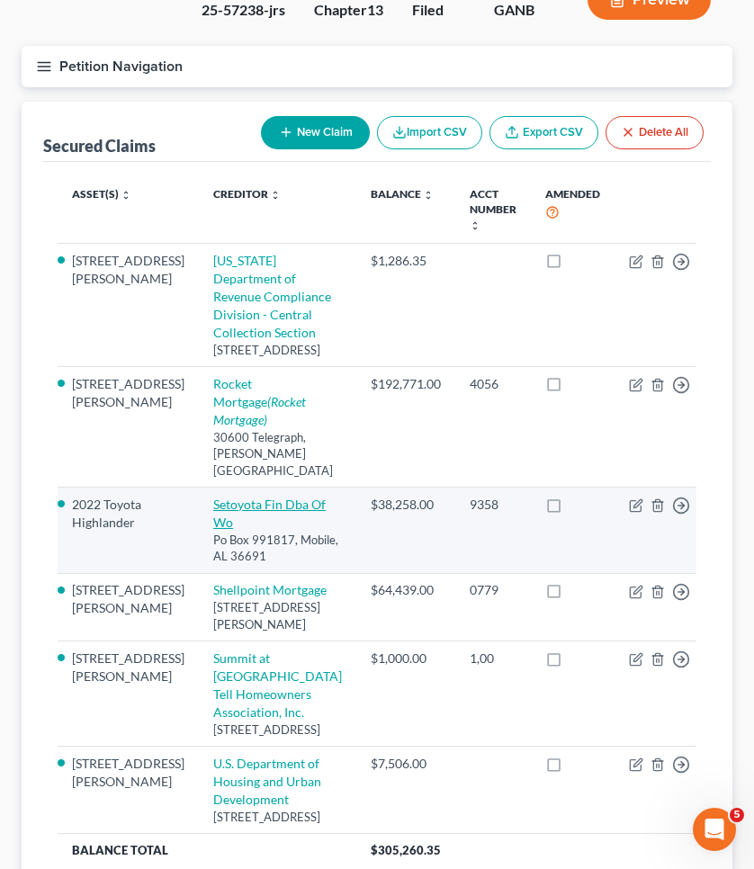
click at [244, 497] on link "Setoyota Fin Dba Of Wo" at bounding box center [269, 513] width 112 height 33
select select "0"
select select "6"
select select "2"
select select "0"
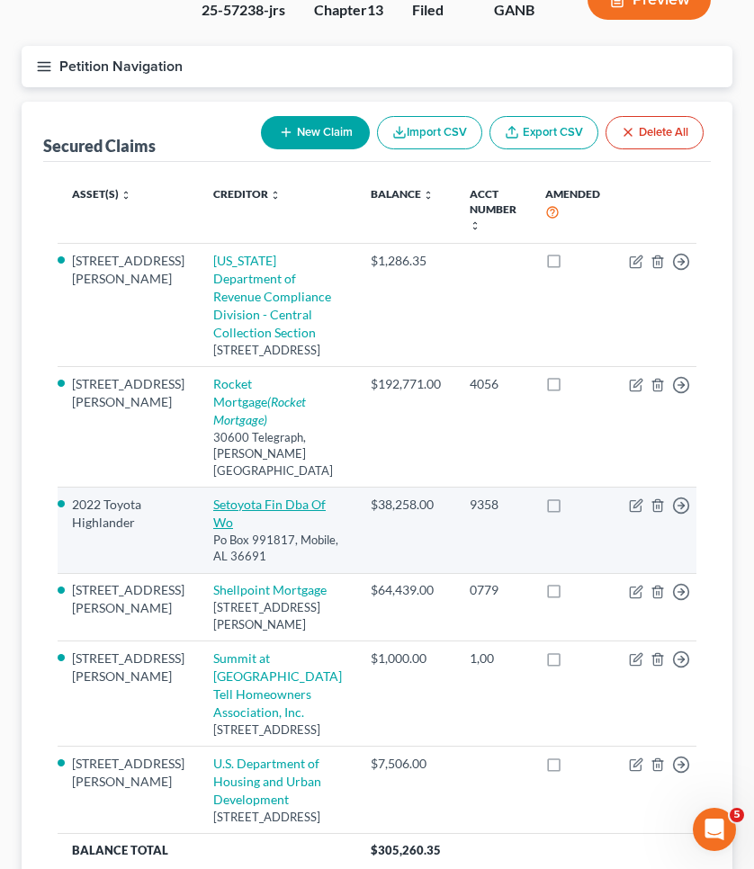
select select "0"
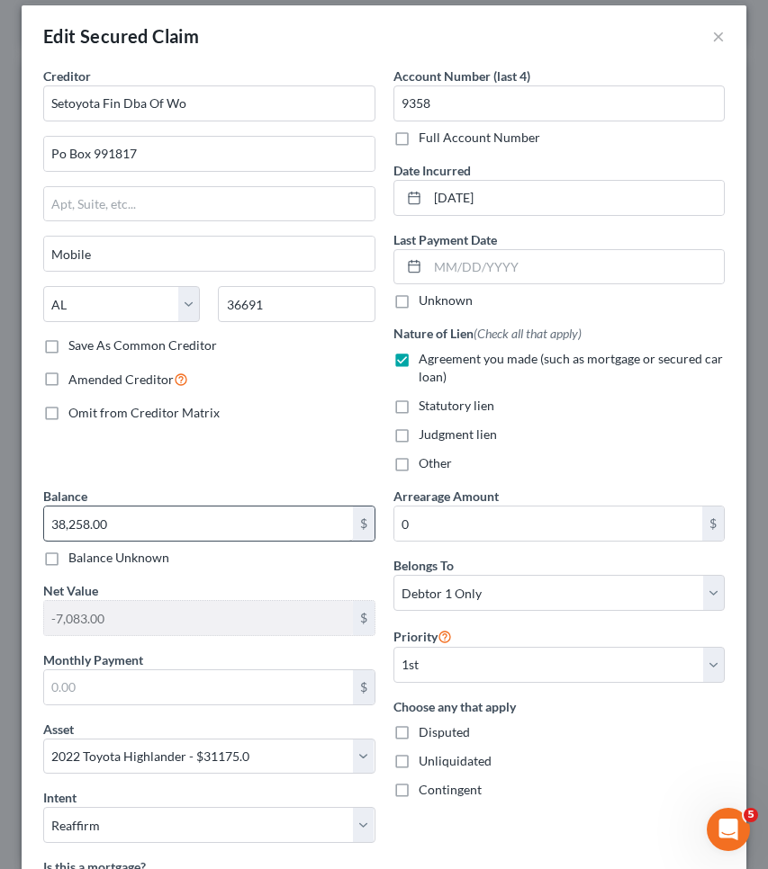
scroll to position [7, 0]
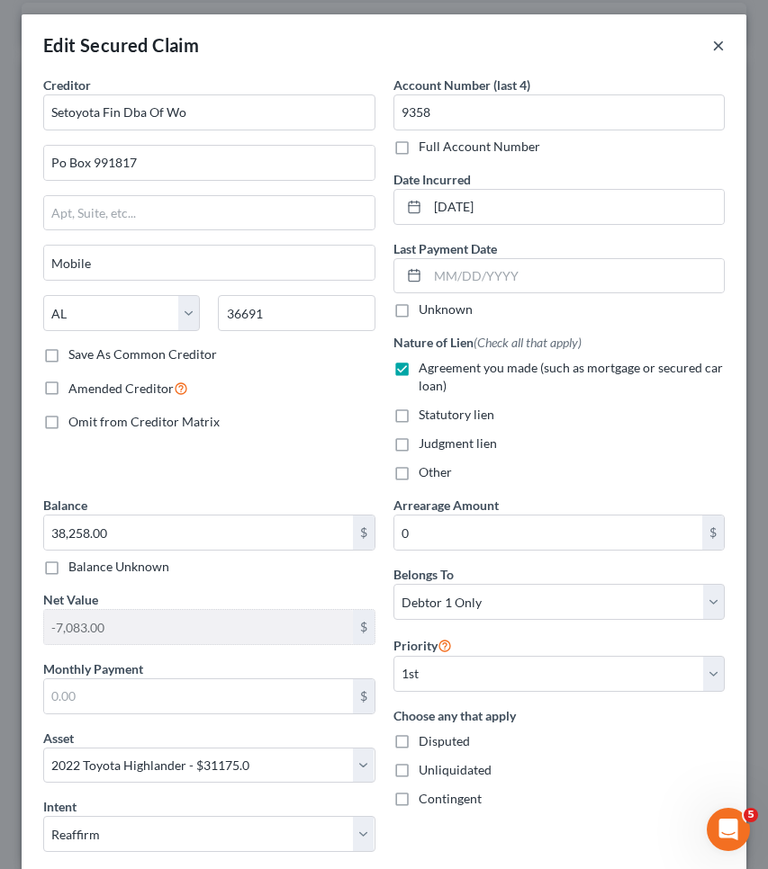
click at [712, 43] on button "×" at bounding box center [718, 45] width 13 height 22
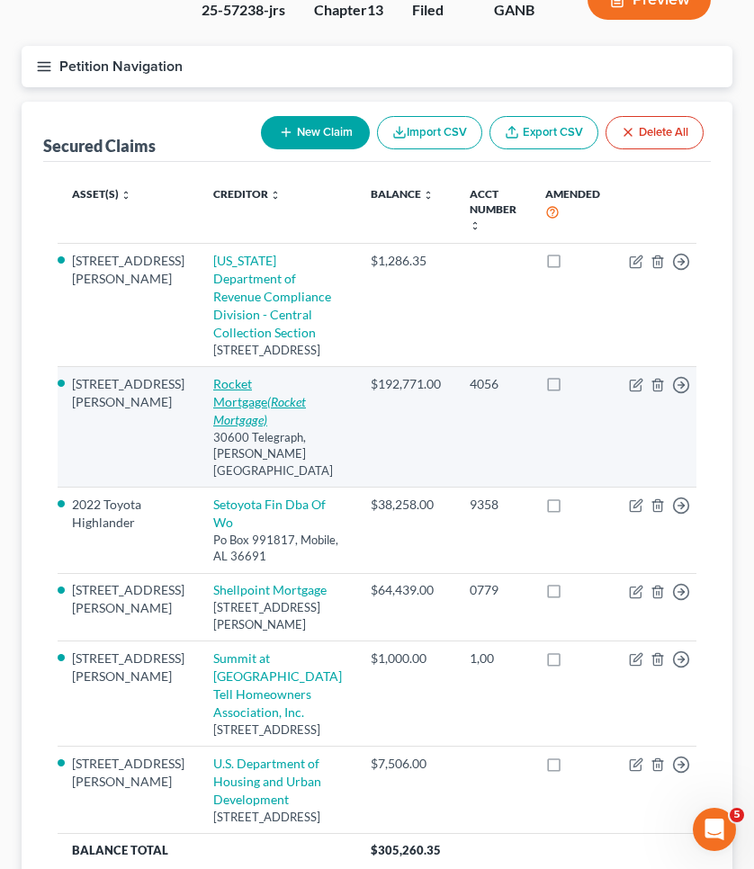
click at [264, 376] on link "Rocket Mortgage (Rocket Mortgage)" at bounding box center [259, 401] width 93 height 51
select select "23"
select select "2"
select select "0"
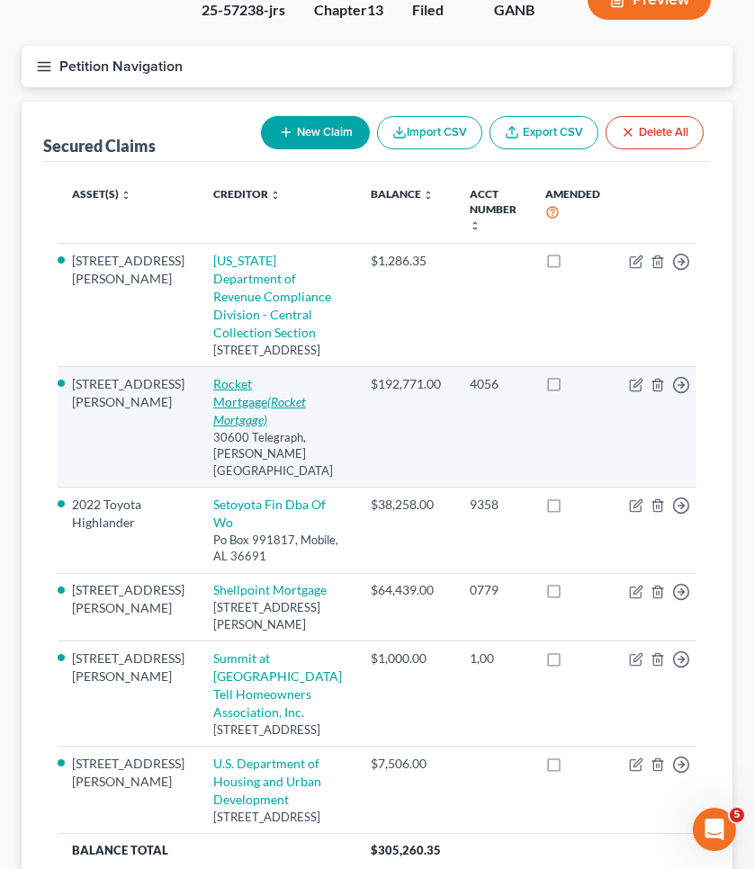
select select "0"
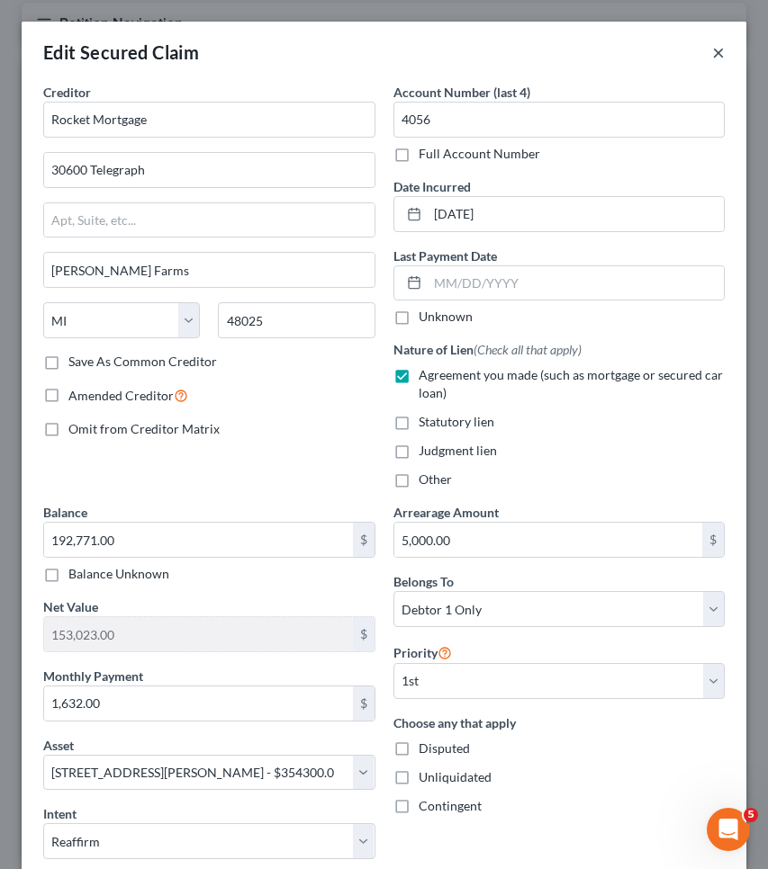
scroll to position [0, 0]
click at [712, 51] on button "×" at bounding box center [718, 52] width 13 height 22
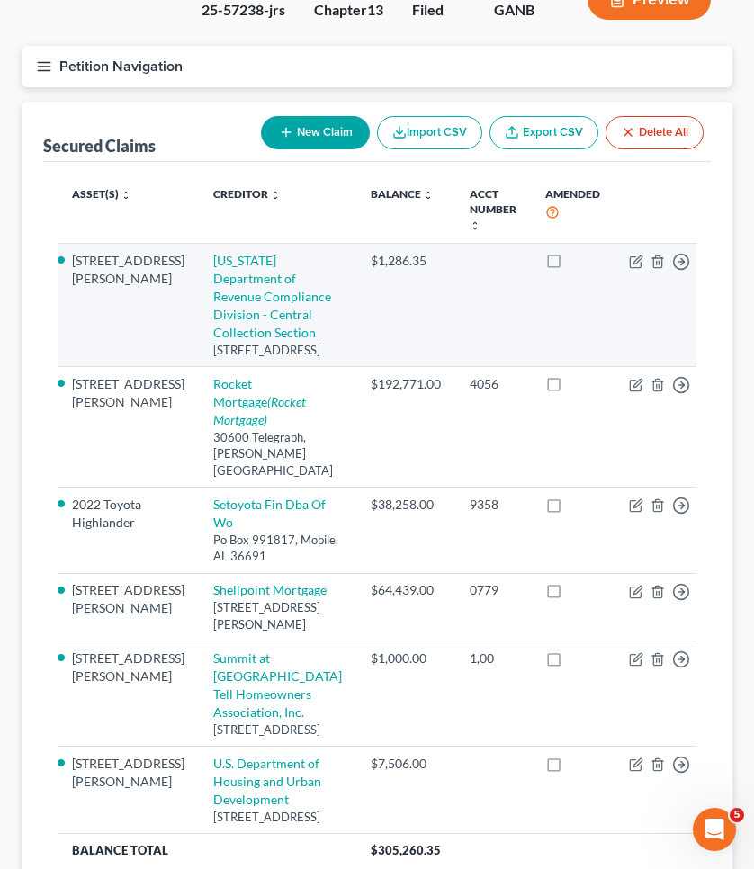
click at [237, 244] on td "Georgia Department of Revenue Compliance Division - Central Collection Section …" at bounding box center [277, 305] width 157 height 123
click at [234, 256] on link "Georgia Department of Revenue Compliance Division - Central Collection Section" at bounding box center [272, 296] width 118 height 87
select select "10"
select select "2"
select select "3"
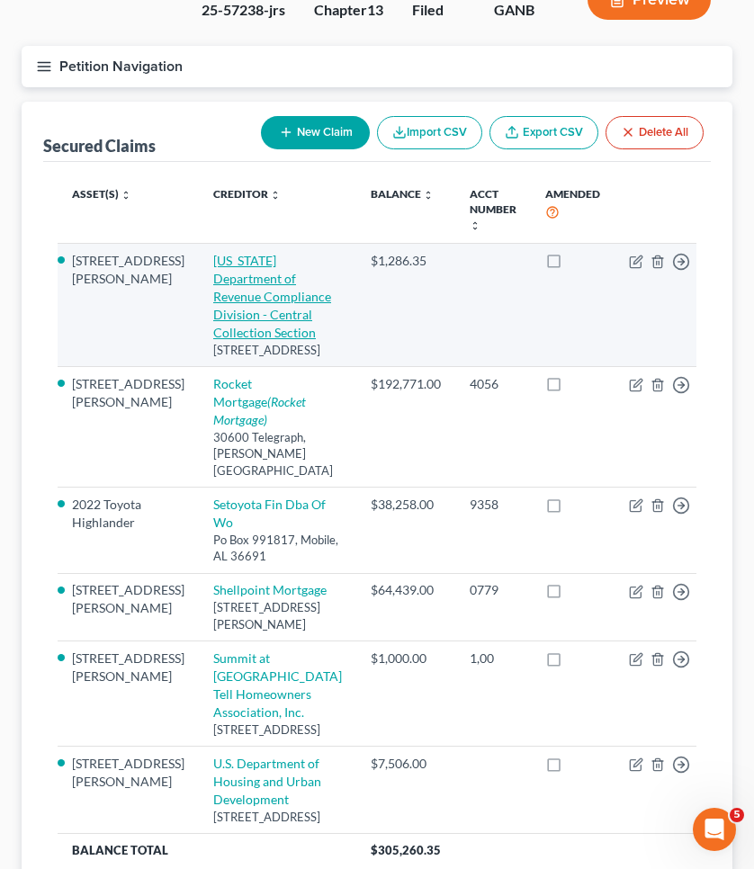
select select "0"
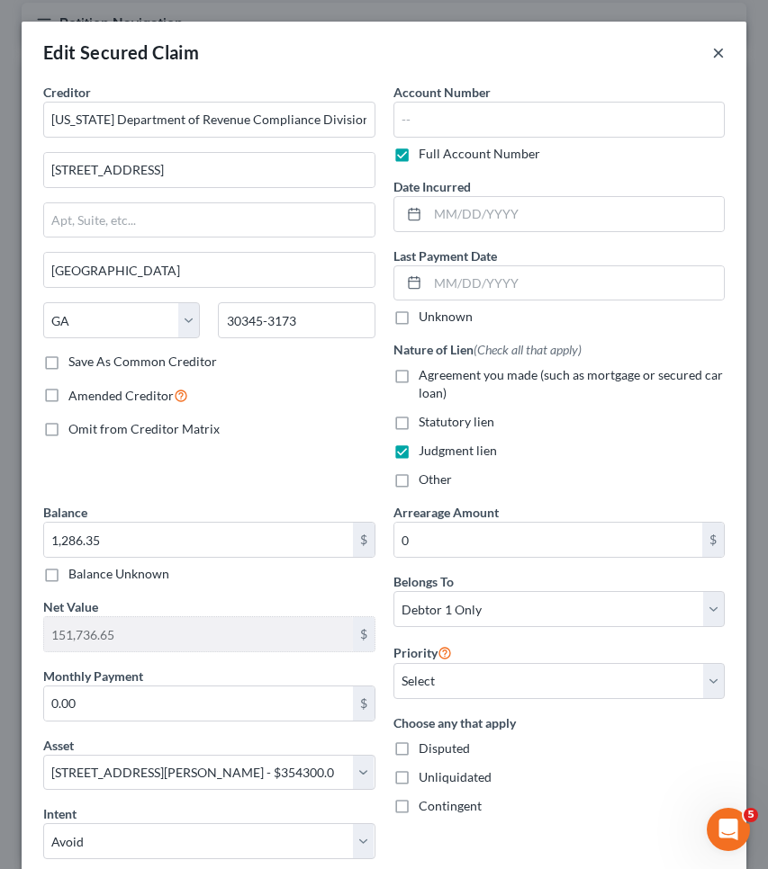
click at [712, 49] on button "×" at bounding box center [718, 52] width 13 height 22
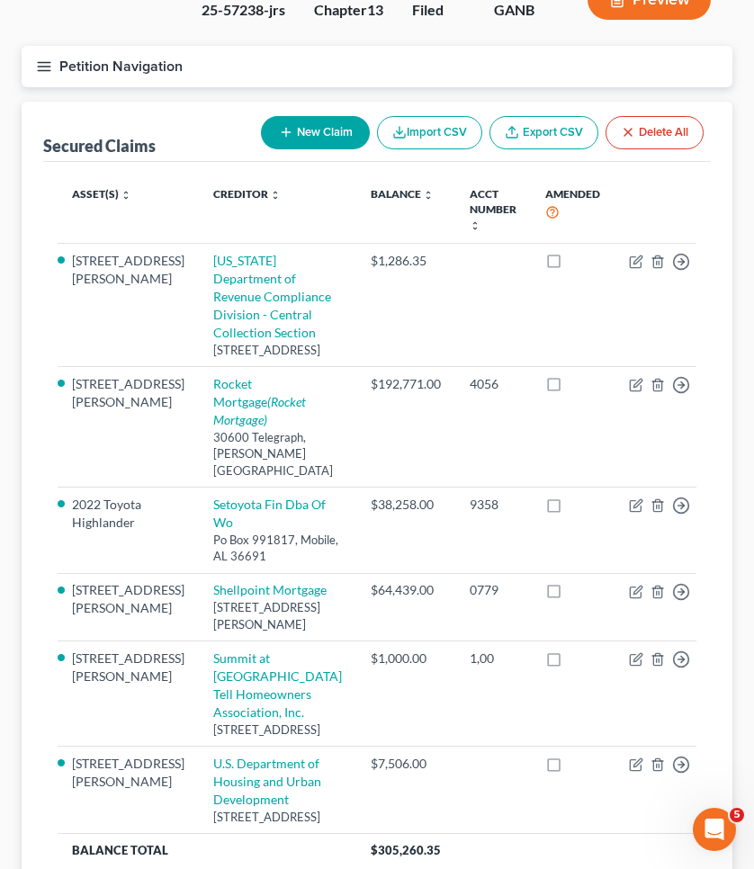
click at [90, 46] on button "Petition Navigation" at bounding box center [377, 66] width 711 height 41
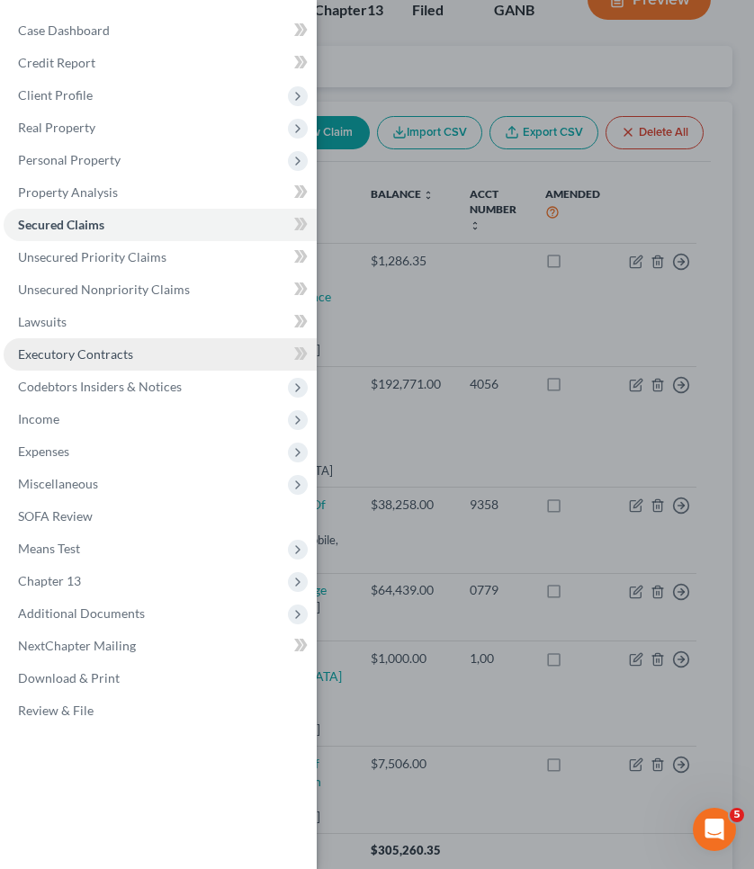
click at [94, 358] on span "Executory Contracts" at bounding box center [75, 353] width 115 height 15
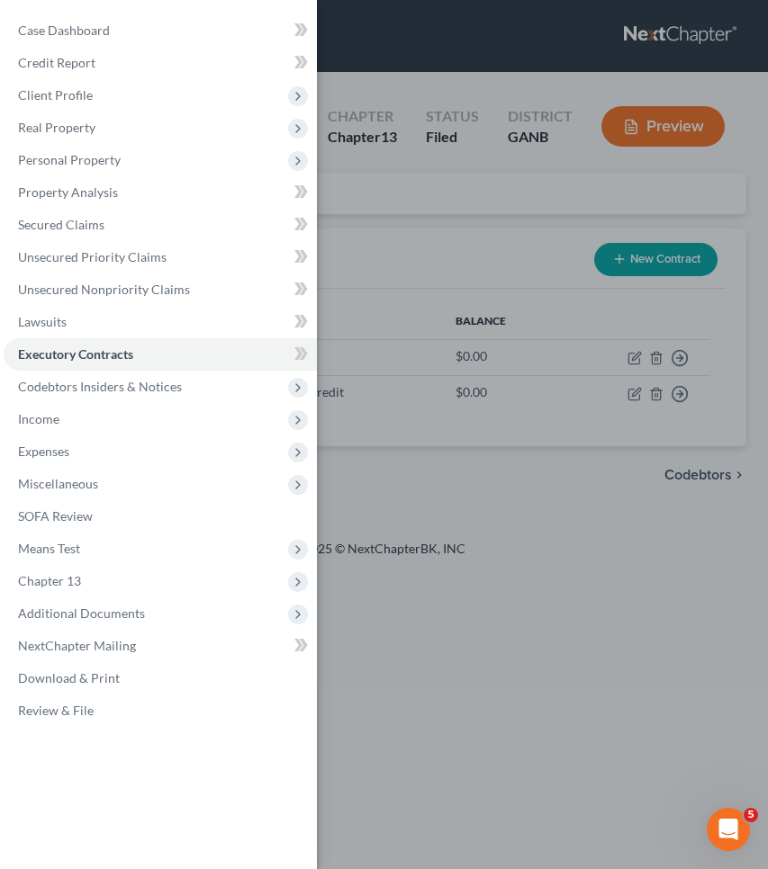
click at [454, 258] on div "Case Dashboard Payments Invoices Payments Payments Credit Report Client Profile" at bounding box center [384, 434] width 768 height 869
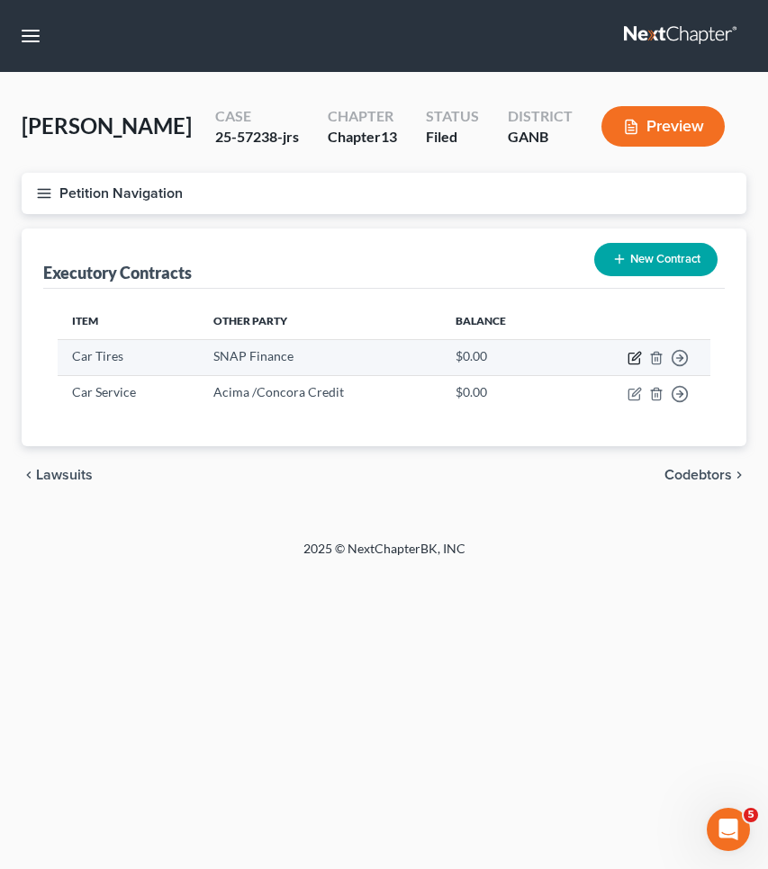
click at [633, 356] on icon "button" at bounding box center [634, 358] width 14 height 14
select select "3"
select select "46"
select select "0"
select select "1"
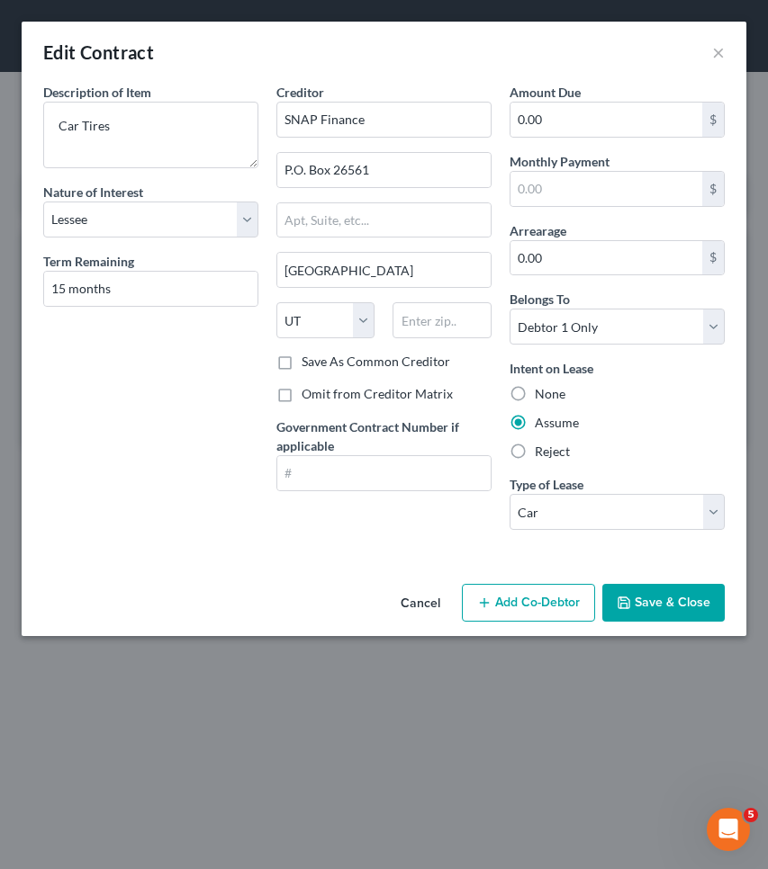
click at [426, 597] on button "Cancel" at bounding box center [420, 604] width 68 height 36
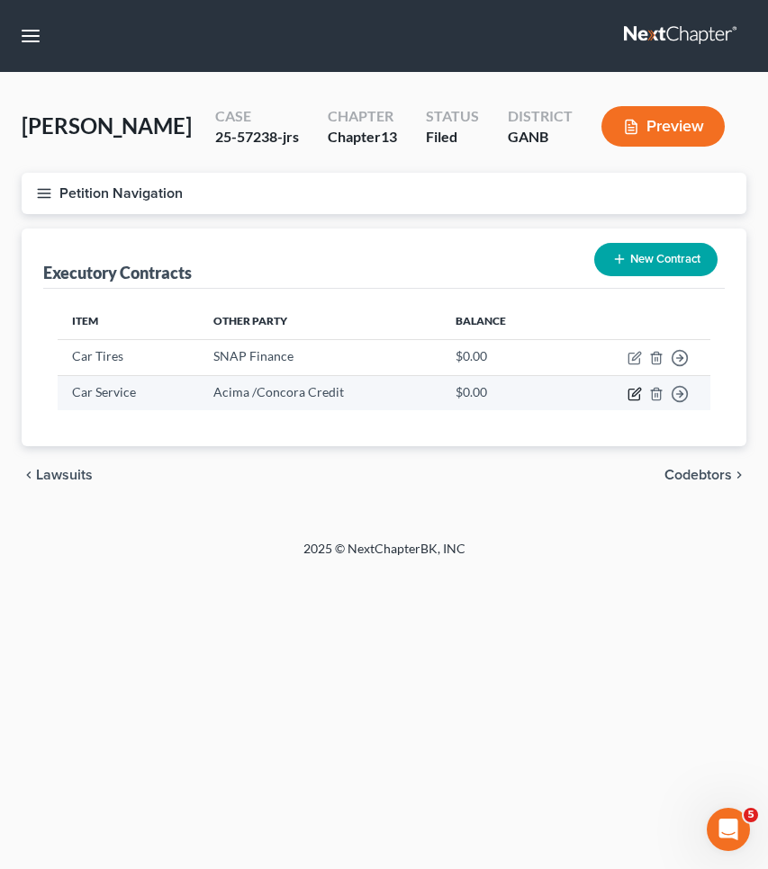
click at [633, 398] on icon "button" at bounding box center [634, 394] width 14 height 14
select select "36"
select select "0"
select select "1"
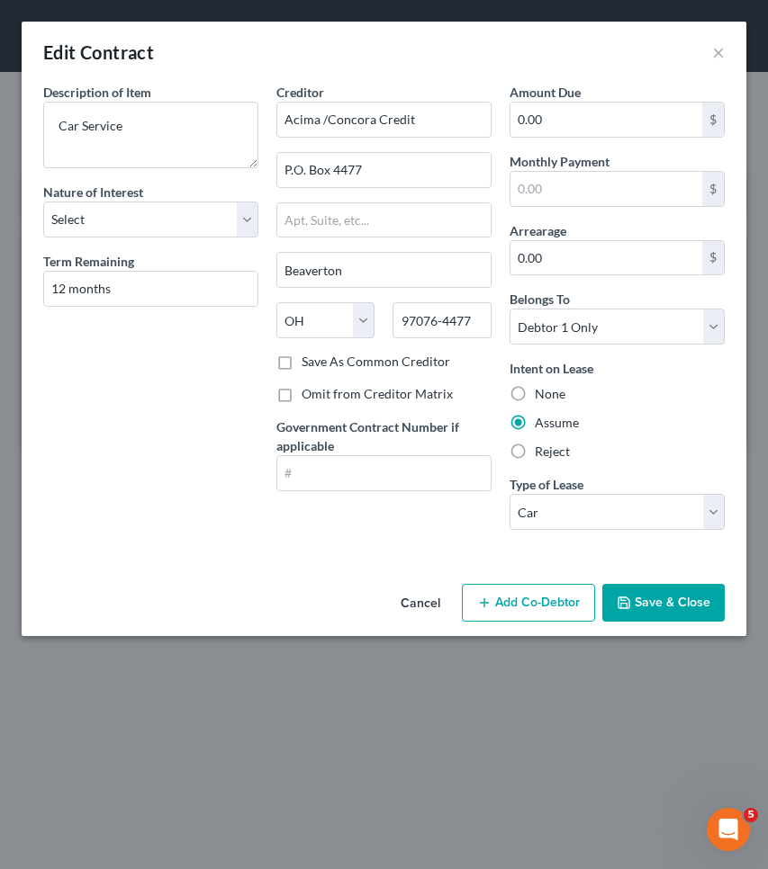
click at [427, 599] on button "Cancel" at bounding box center [420, 604] width 68 height 36
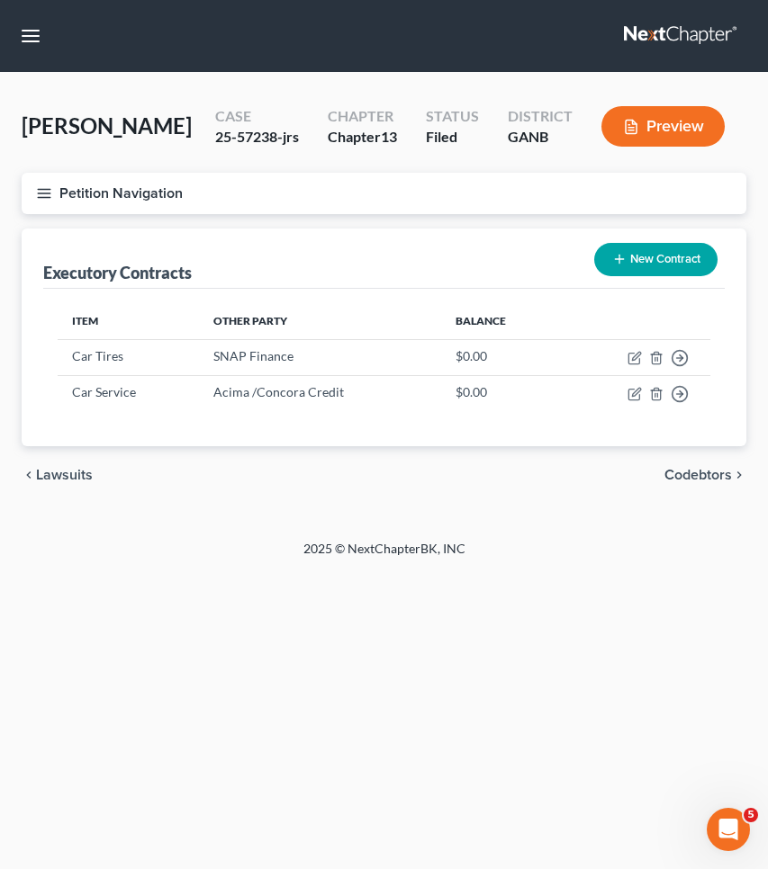
click at [59, 191] on button "Petition Navigation" at bounding box center [384, 193] width 724 height 41
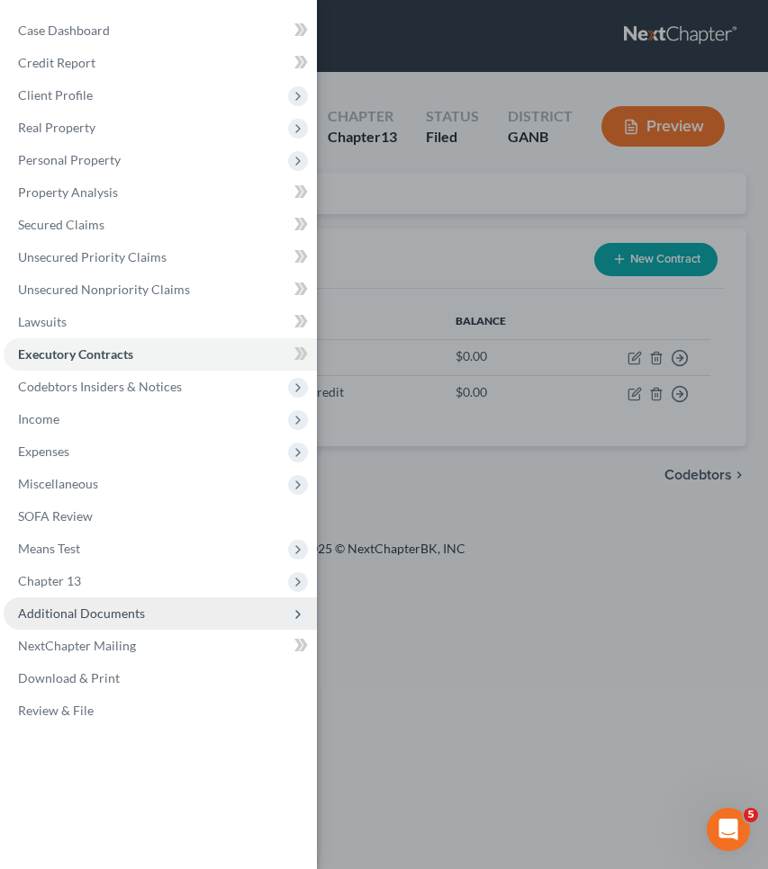
click at [92, 618] on span "Additional Documents" at bounding box center [81, 613] width 127 height 15
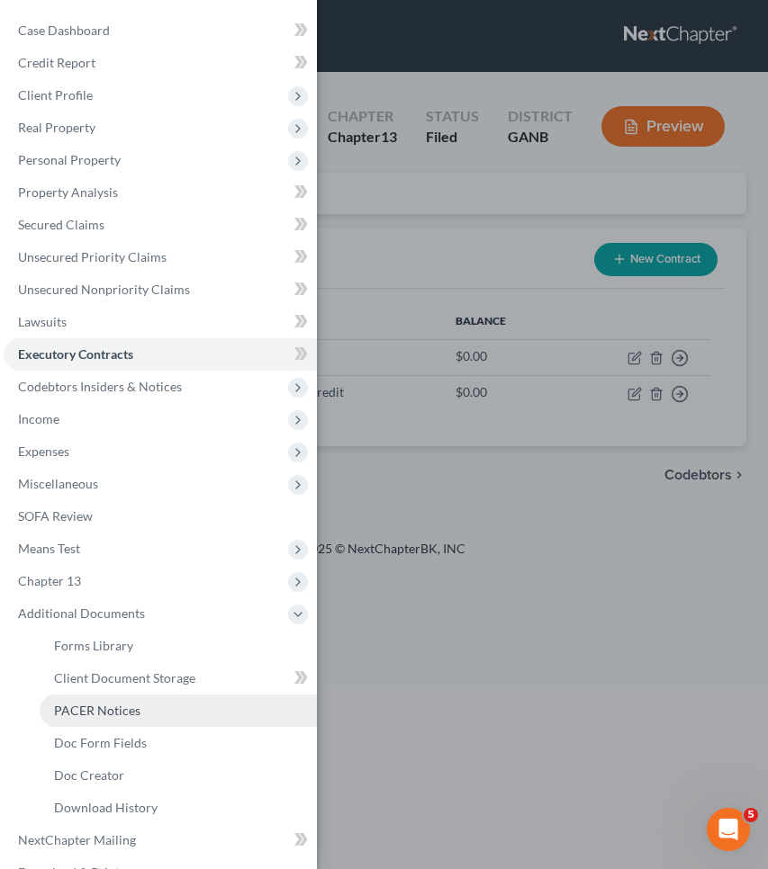
click at [113, 719] on link "PACER Notices" at bounding box center [178, 711] width 277 height 32
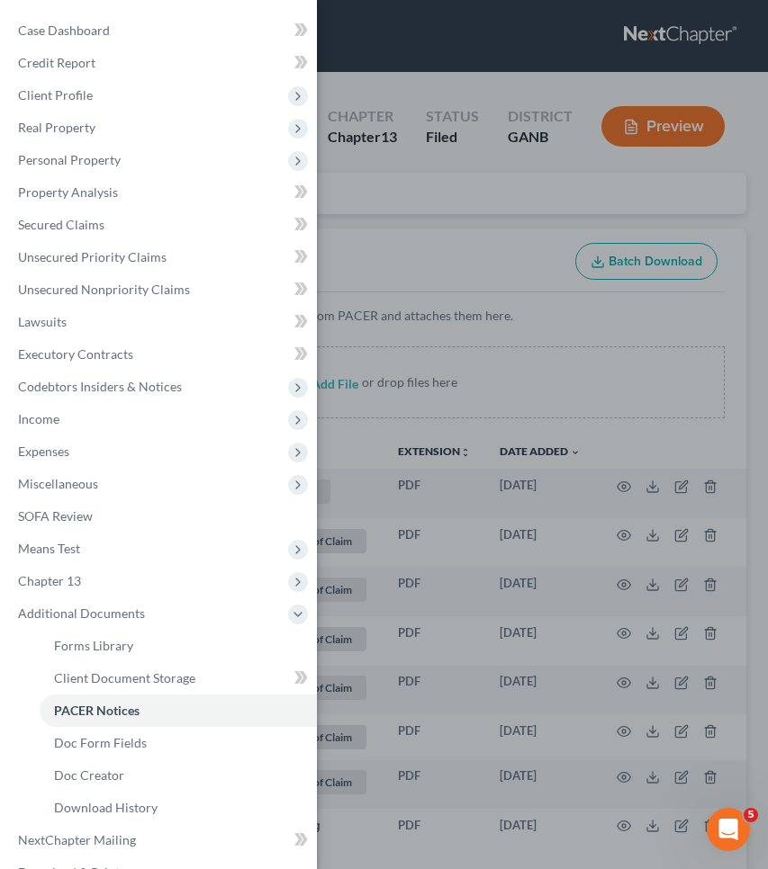
click at [472, 264] on div "Case Dashboard Payments Invoices Payments Payments Credit Report Client Profile" at bounding box center [384, 434] width 768 height 869
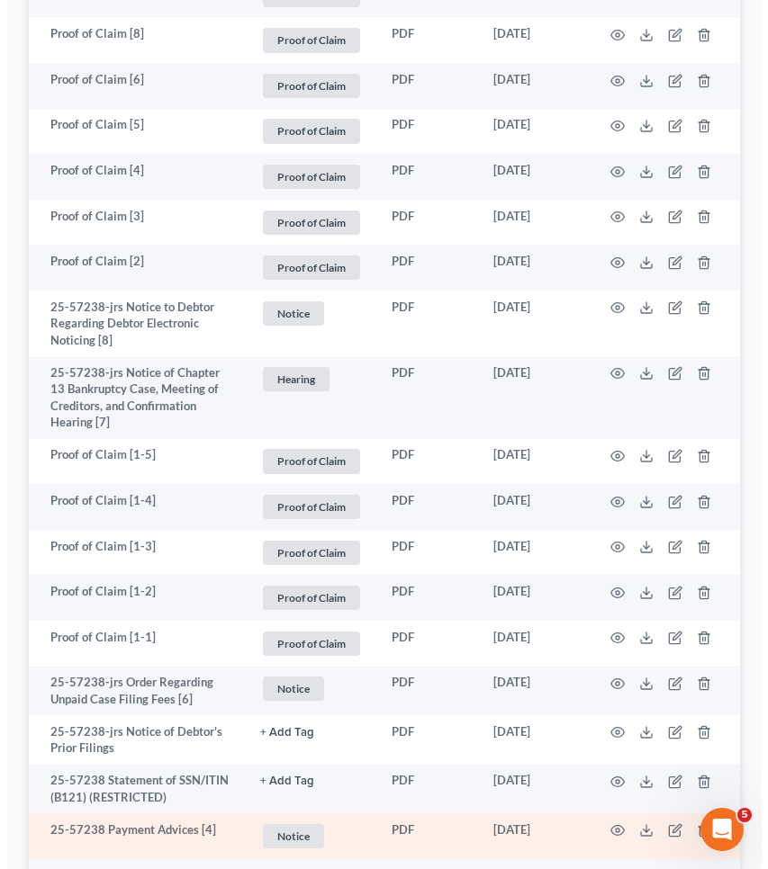
scroll to position [3186, 0]
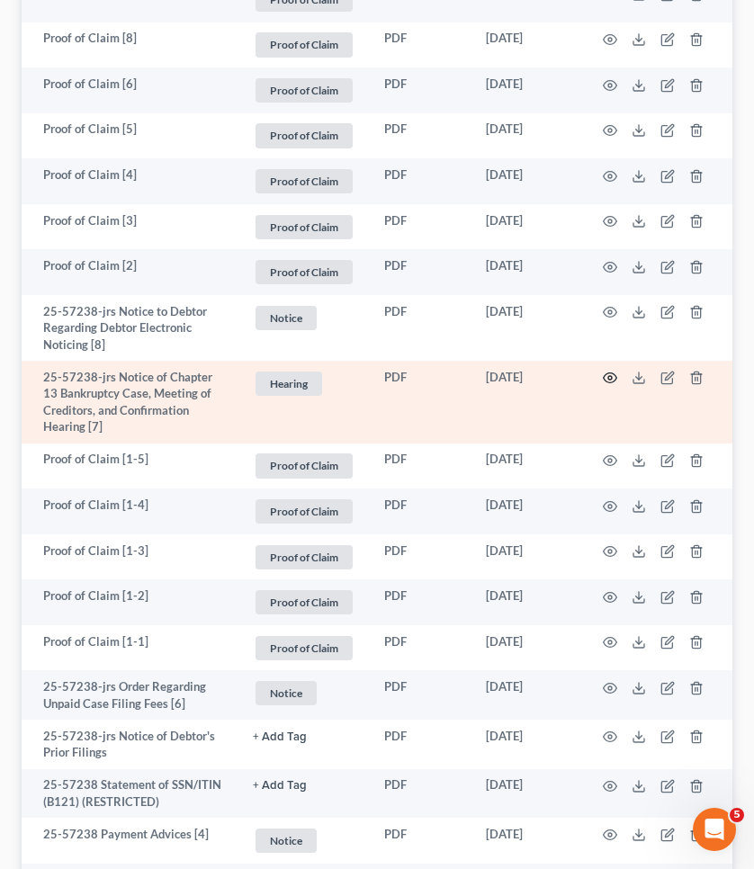
click at [610, 371] on icon "button" at bounding box center [610, 378] width 14 height 14
